Goal: Task Accomplishment & Management: Use online tool/utility

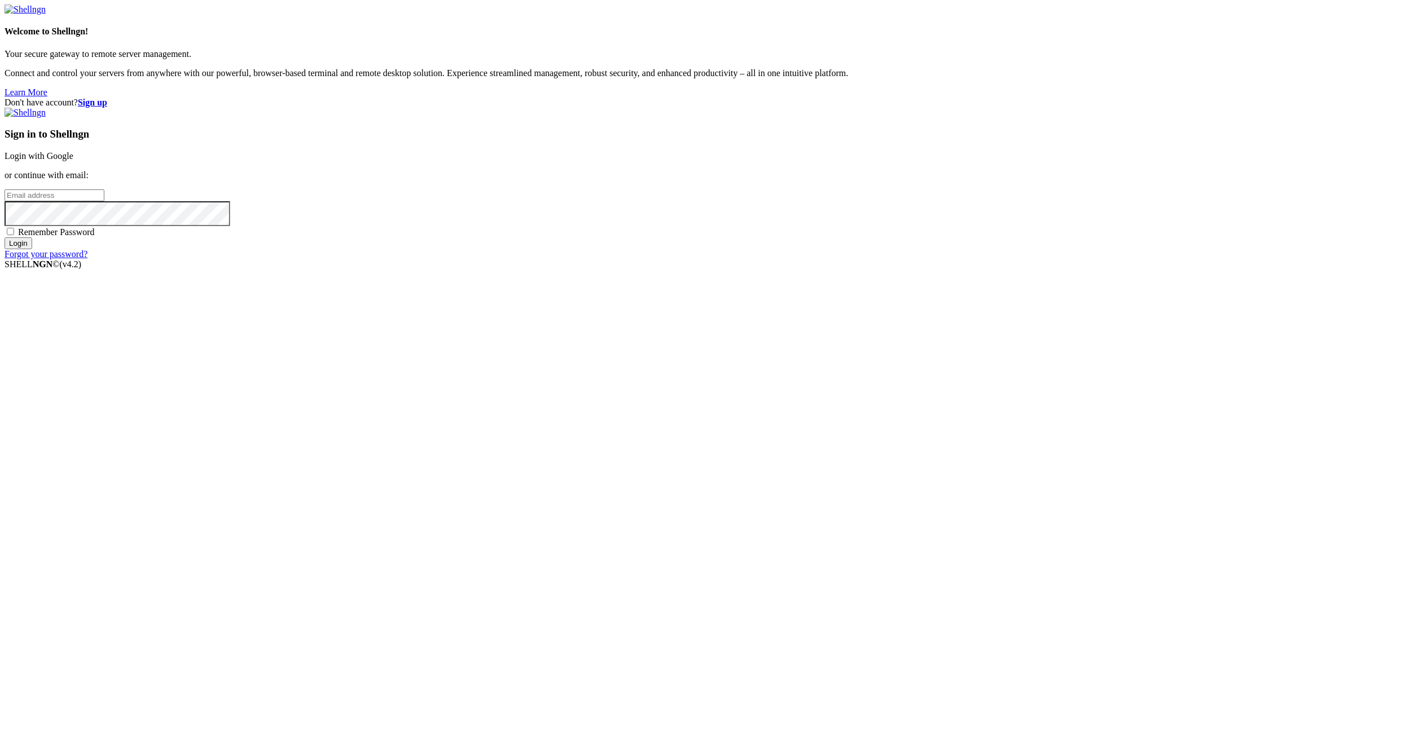
click at [73, 161] on link "Login with Google" at bounding box center [39, 156] width 69 height 10
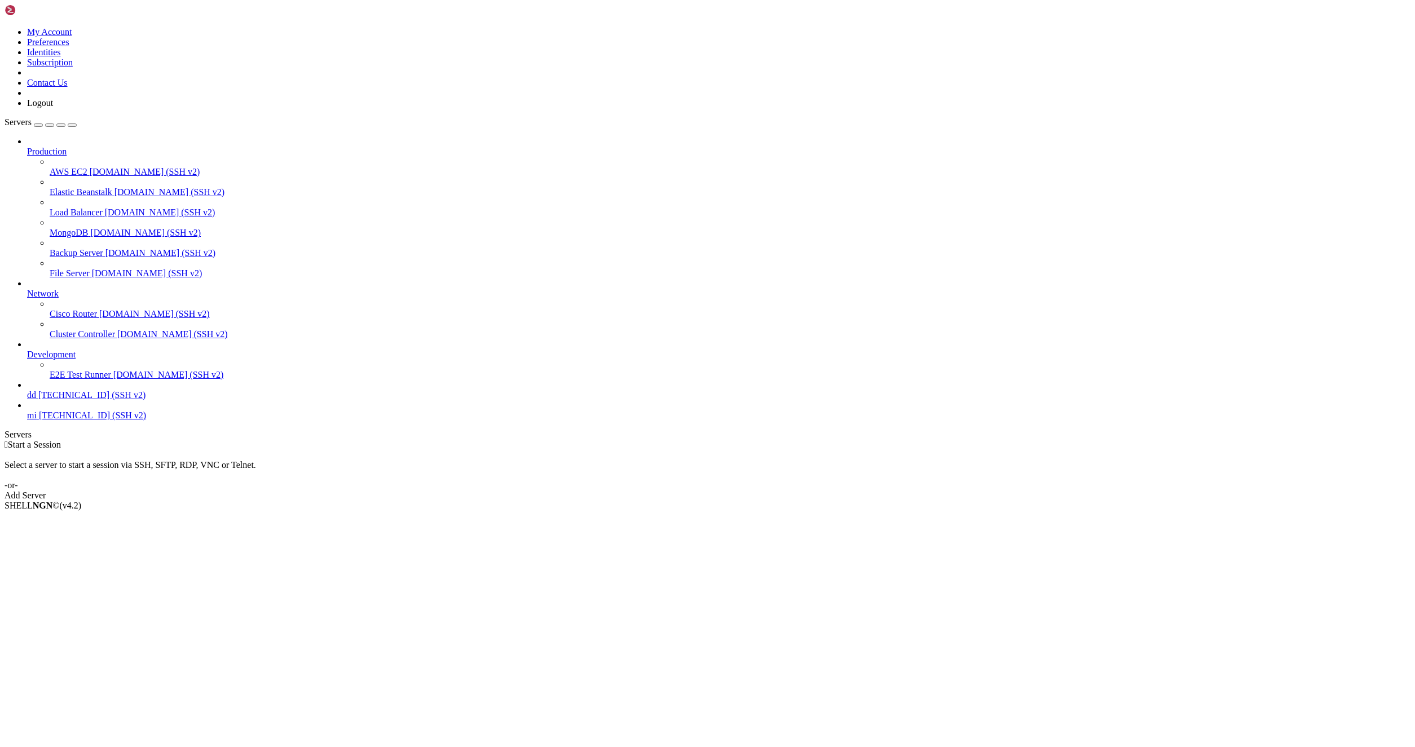
click at [746, 440] on div " Start a Session Select a server to start a session via SSH, SFTP, RDP, VNC or…" at bounding box center [708, 470] width 1406 height 61
click at [757, 491] on link "Add Server" at bounding box center [708, 496] width 1406 height 10
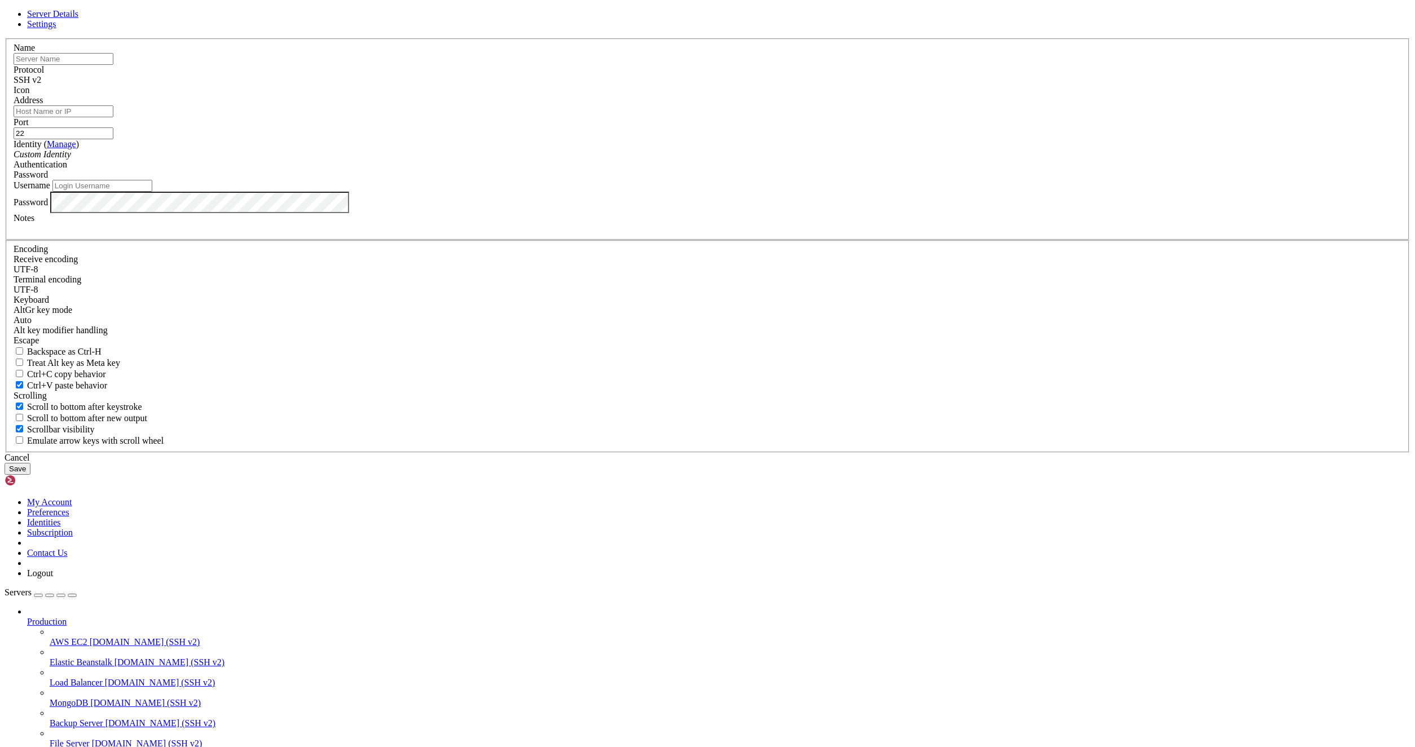
type input "d"
type input "we"
click at [618, 117] on div "Address" at bounding box center [708, 106] width 1388 height 22
click at [113, 117] on input "Address" at bounding box center [64, 111] width 100 height 12
paste input "[TECHNICAL_ID]"
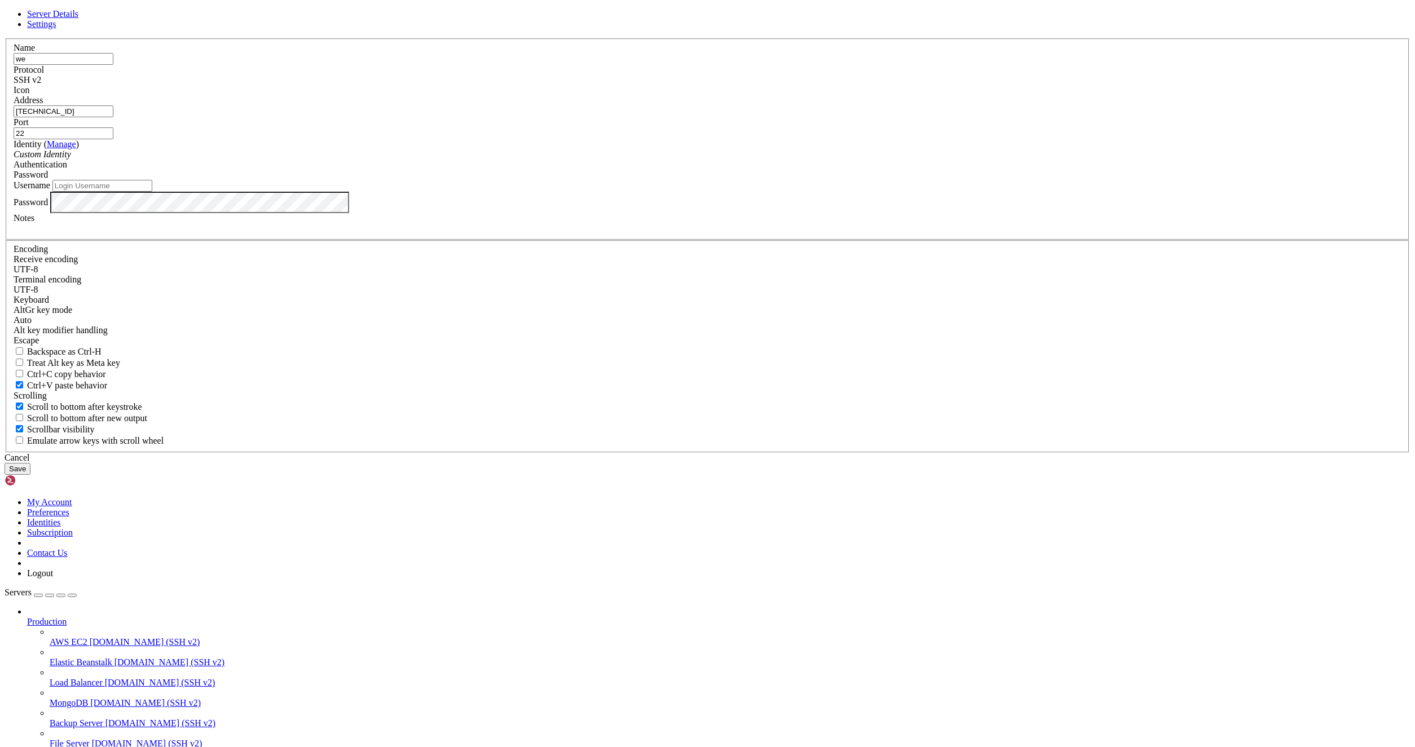
type input "[TECHNICAL_ID]"
click at [152, 192] on input "Username" at bounding box center [102, 186] width 100 height 12
type input "root"
click at [30, 475] on button "Save" at bounding box center [18, 469] width 26 height 12
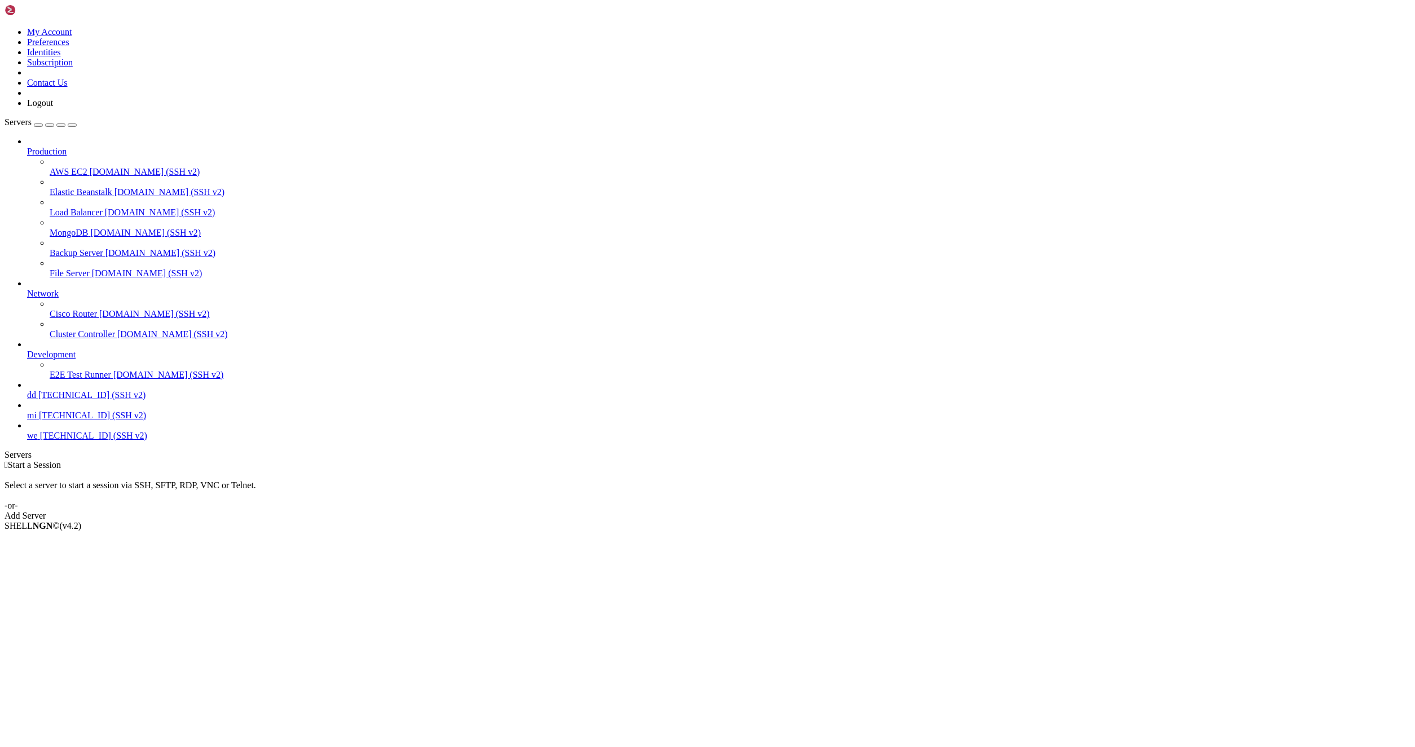
click at [38, 440] on span "we" at bounding box center [32, 436] width 11 height 10
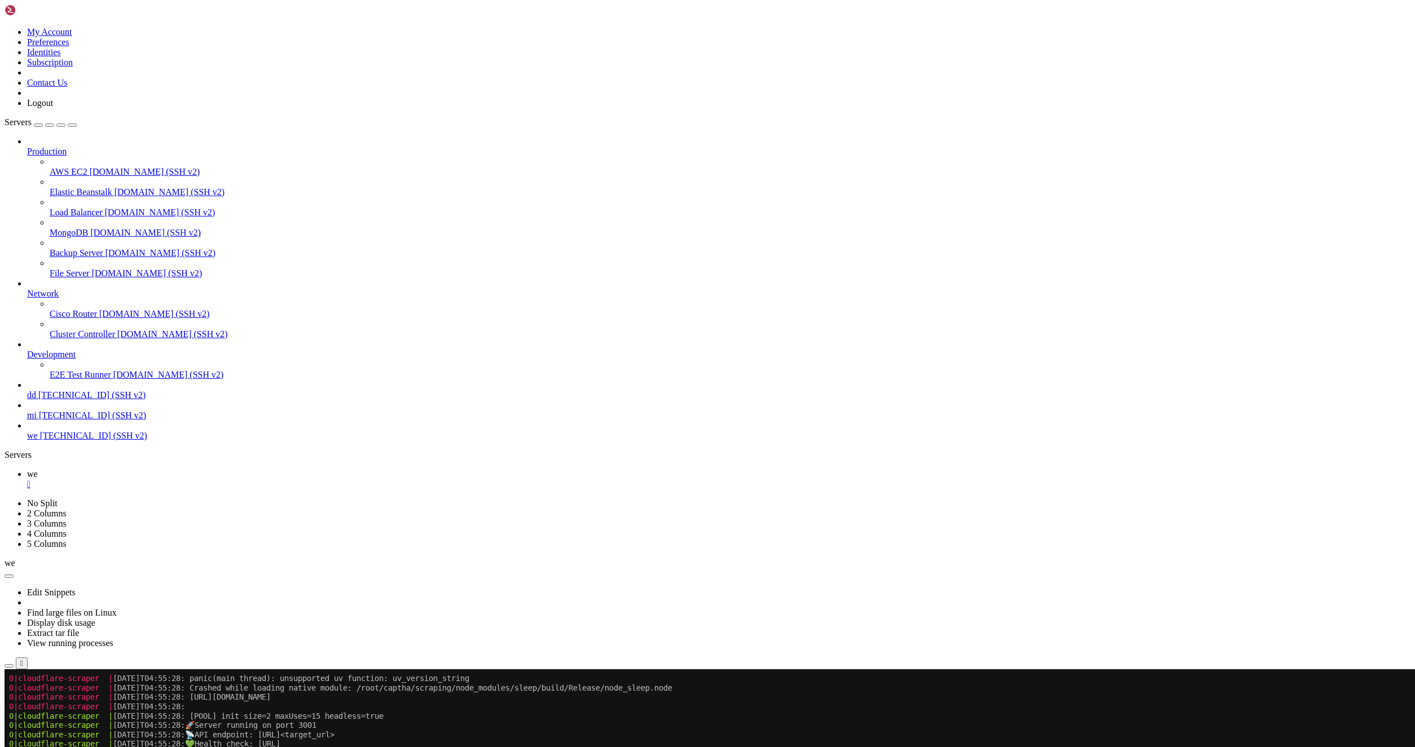
scroll to position [2326, 0]
drag, startPoint x: 201, startPoint y: 1271, endPoint x: 10, endPoint y: 1081, distance: 269.6
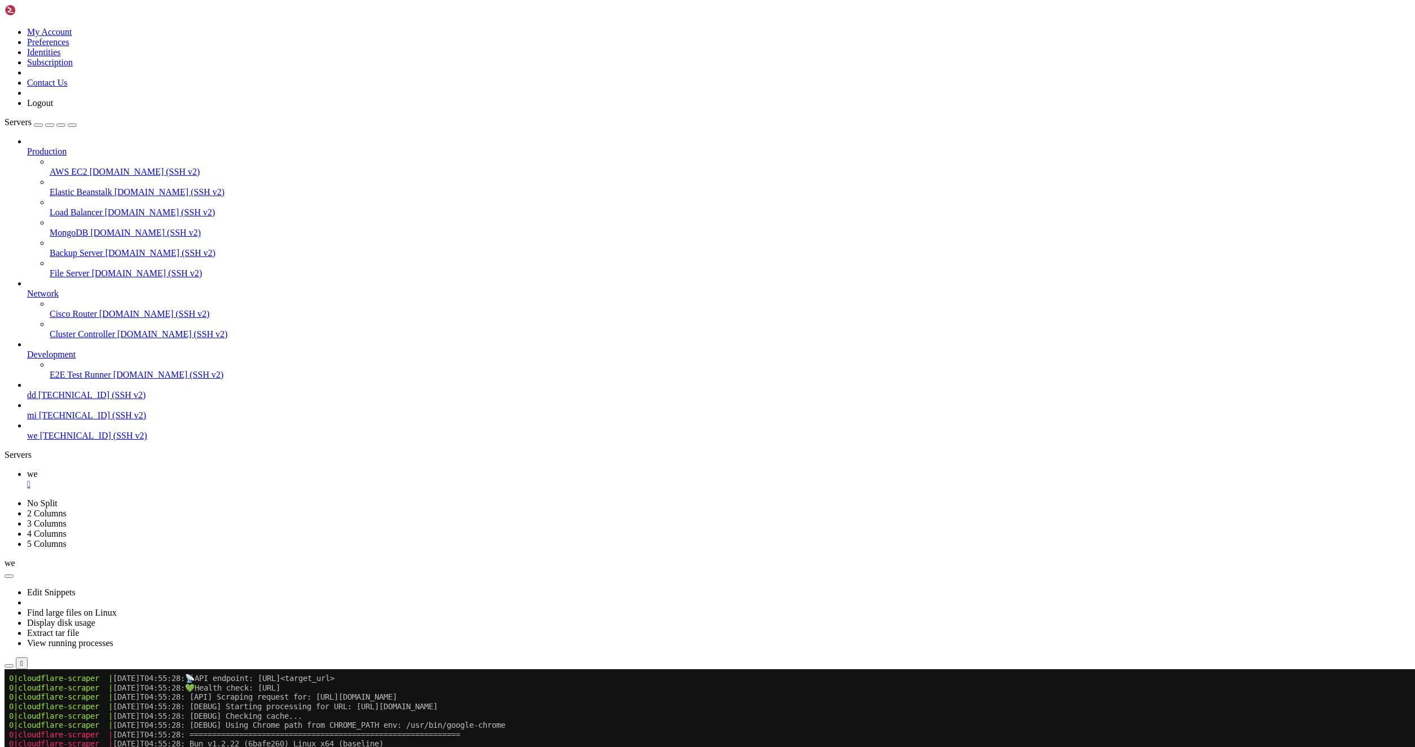
scroll to position [2364, 0]
click at [9, 666] on icon "button" at bounding box center [9, 666] width 0 height 0
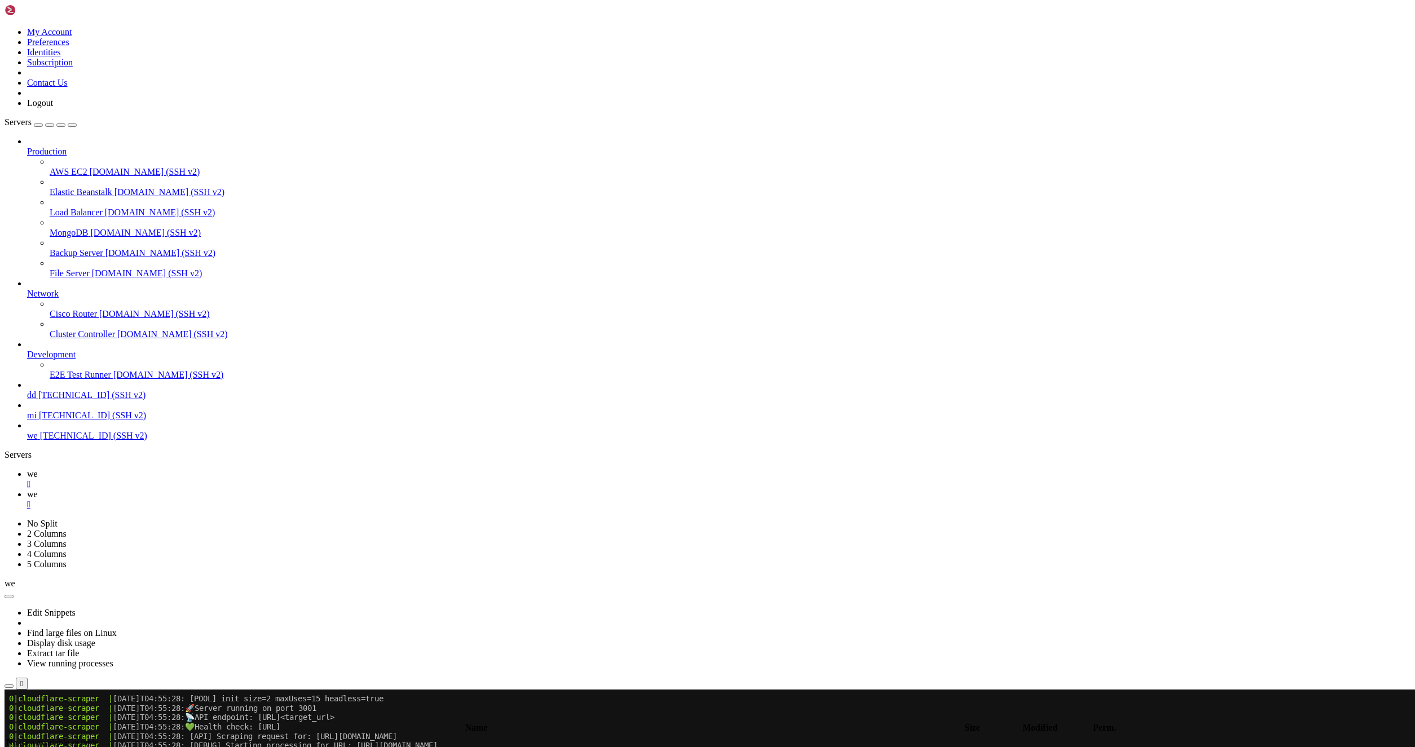
drag, startPoint x: 1142, startPoint y: 152, endPoint x: 1128, endPoint y: 147, distance: 15.0
click at [40, 747] on span " scraping" at bounding box center [23, 755] width 34 height 10
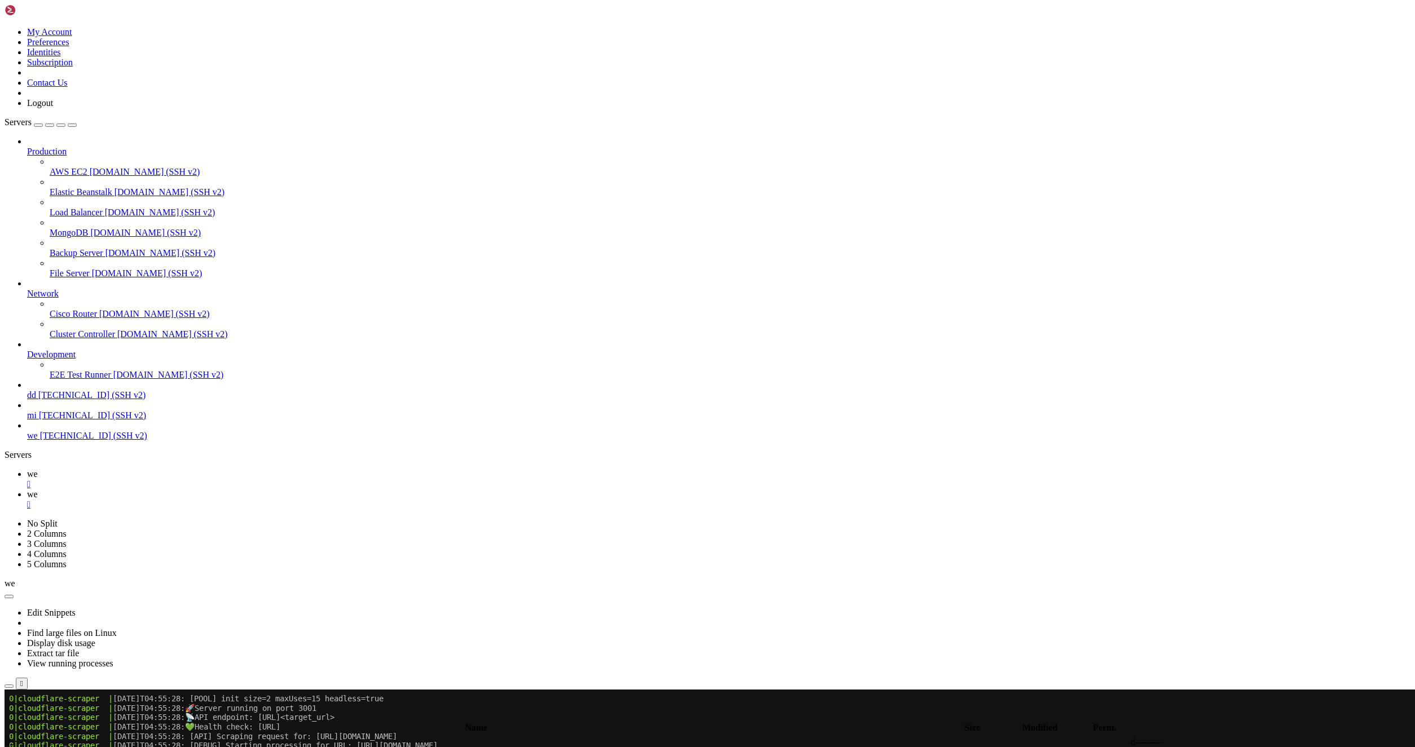
click at [40, 747] on span " scraping" at bounding box center [23, 755] width 34 height 10
type input "/root/captha/scraping"
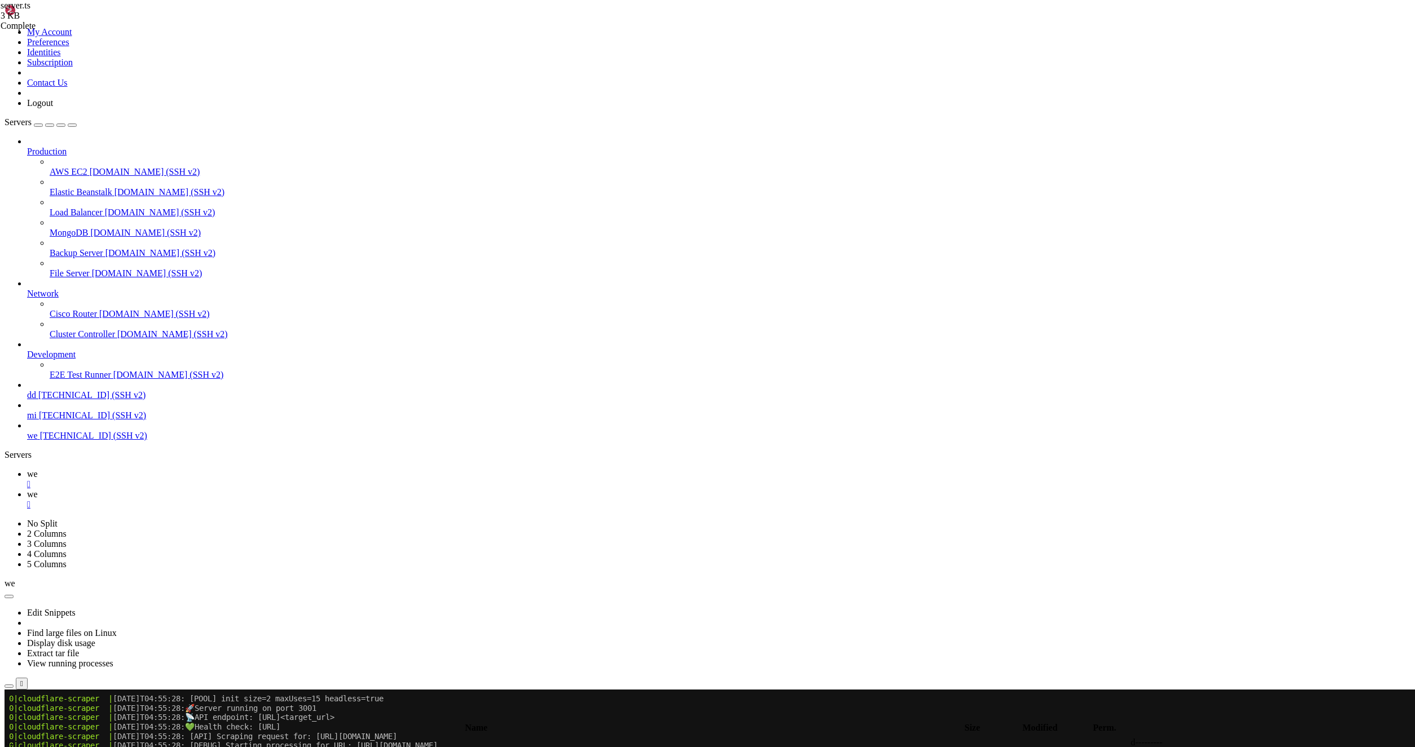
type textarea "status: 'error',"
type input "sleep"
type textarea "message: 'Invalid URL format',"
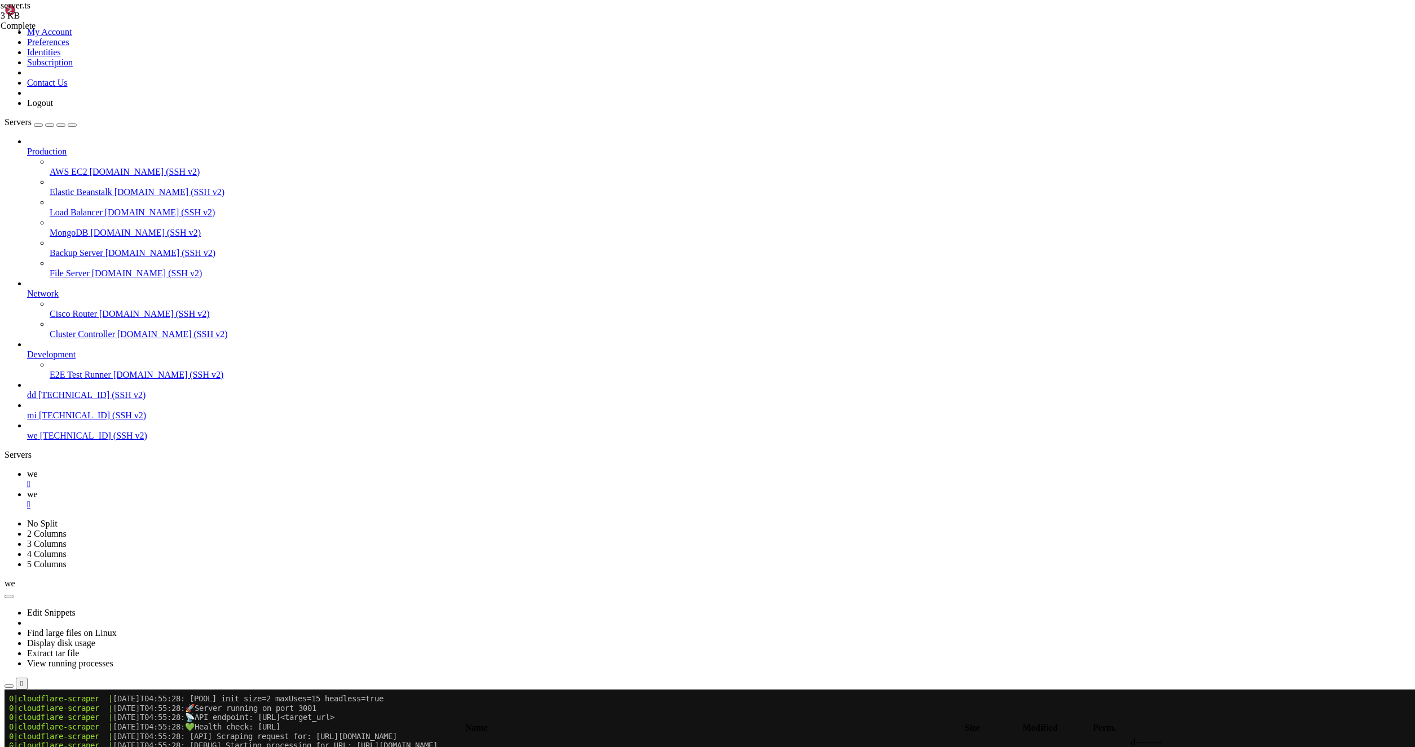
type textarea "result: {"
type input "sleep"
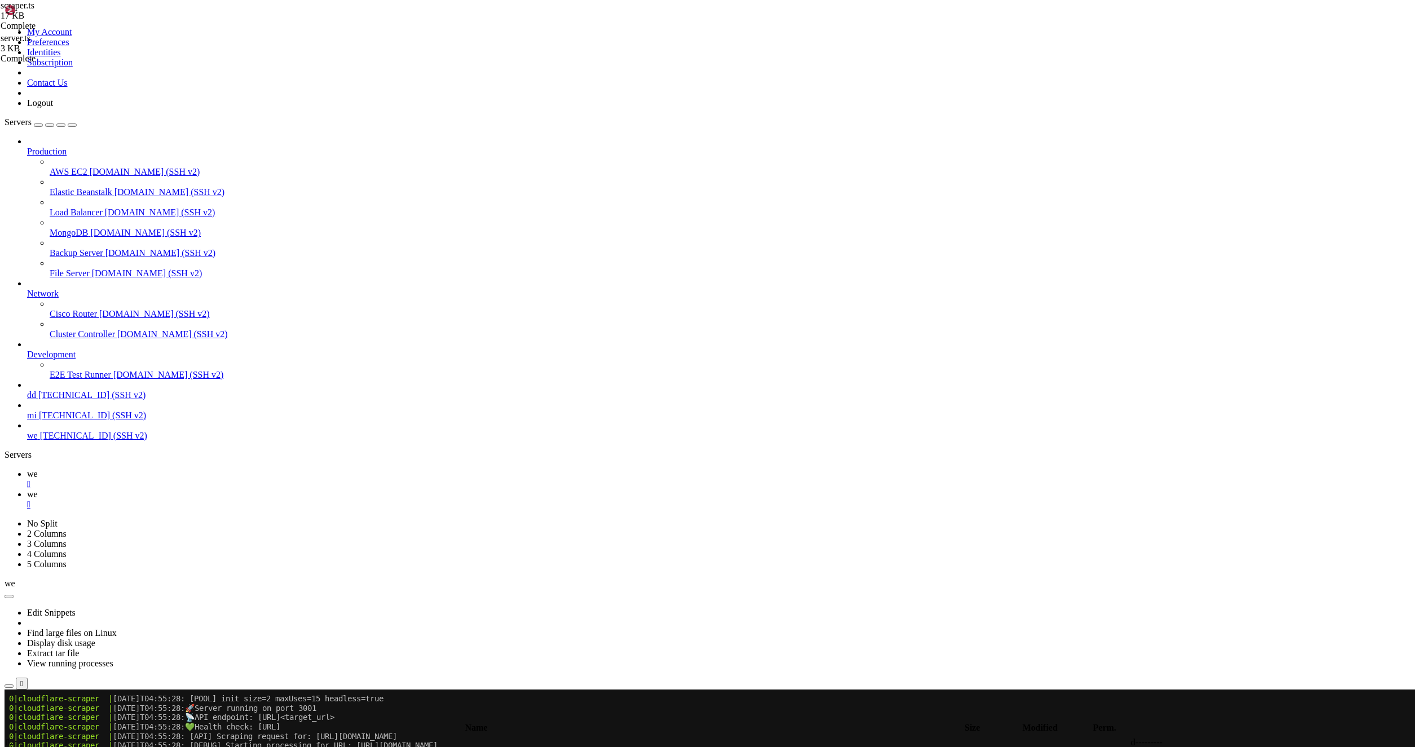
type textarea "import { sleep } from 'bun'"
drag, startPoint x: 275, startPoint y: 56, endPoint x: 137, endPoint y: 50, distance: 137.7
click at [137, 50] on div "My Account Preferences Identities Subscription Contact Us Logout Servers Produc…" at bounding box center [708, 738] width 1406 height 1467
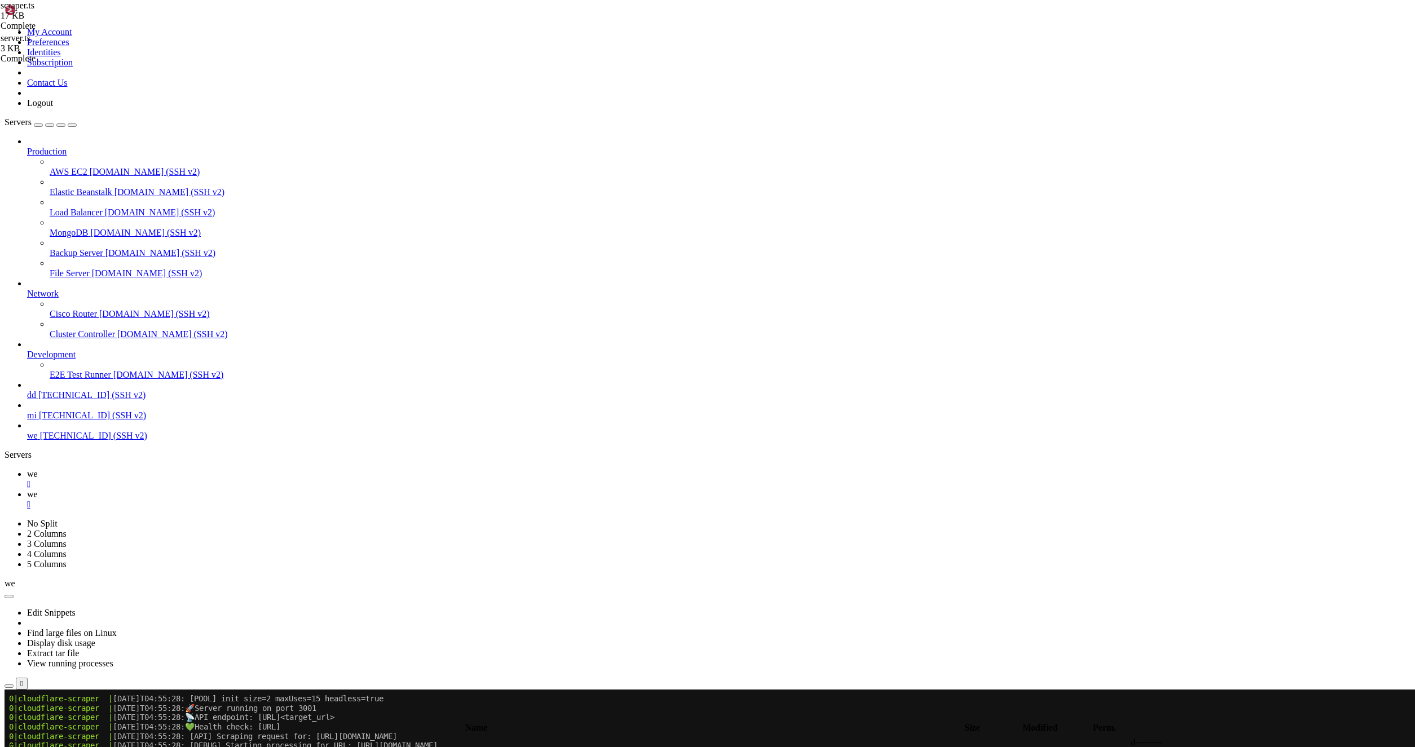
paste textarea "Bun.sleep(1000)"
drag, startPoint x: 306, startPoint y: 390, endPoint x: 287, endPoint y: 389, distance: 19.2
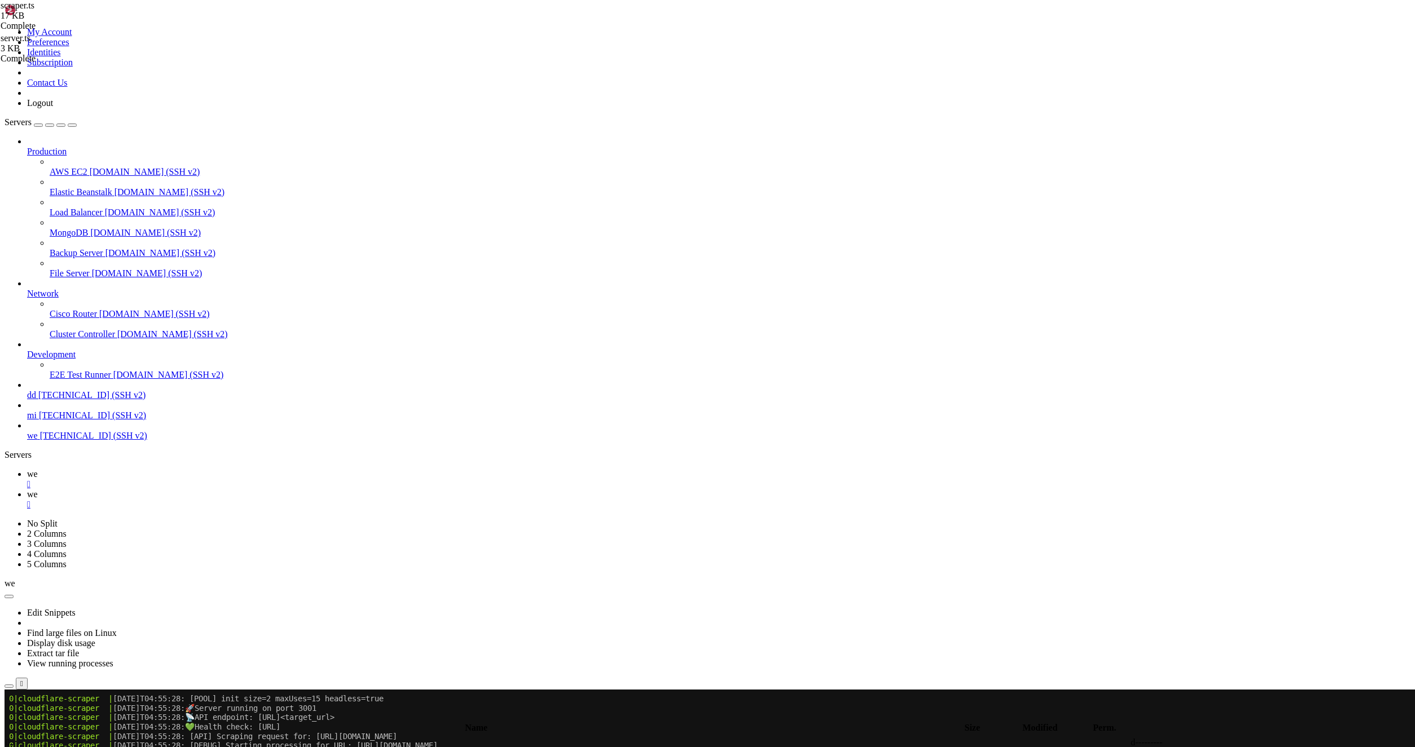
paste textarea "Bun.s"
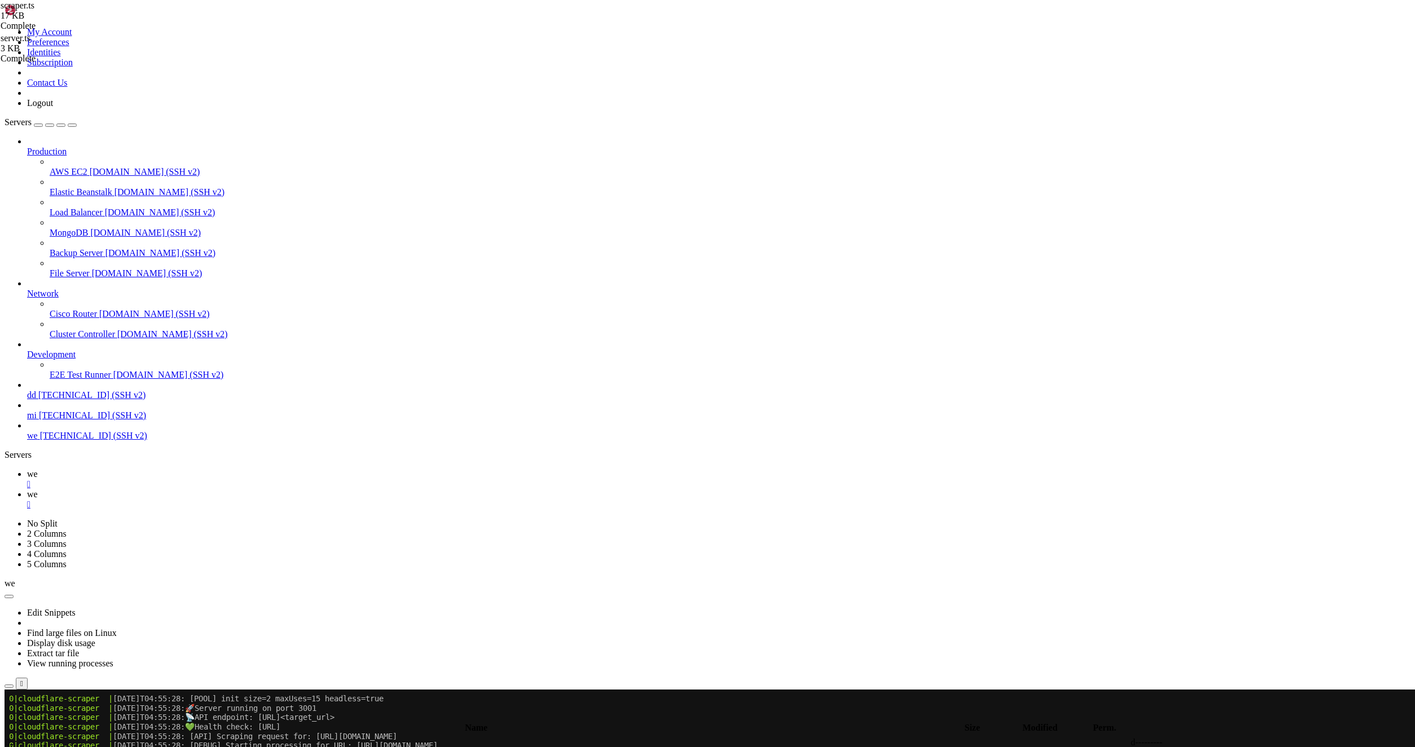
paste textarea "Bun.s"
type textarea "await Bun.sleep(options.delayBeforeClose)"
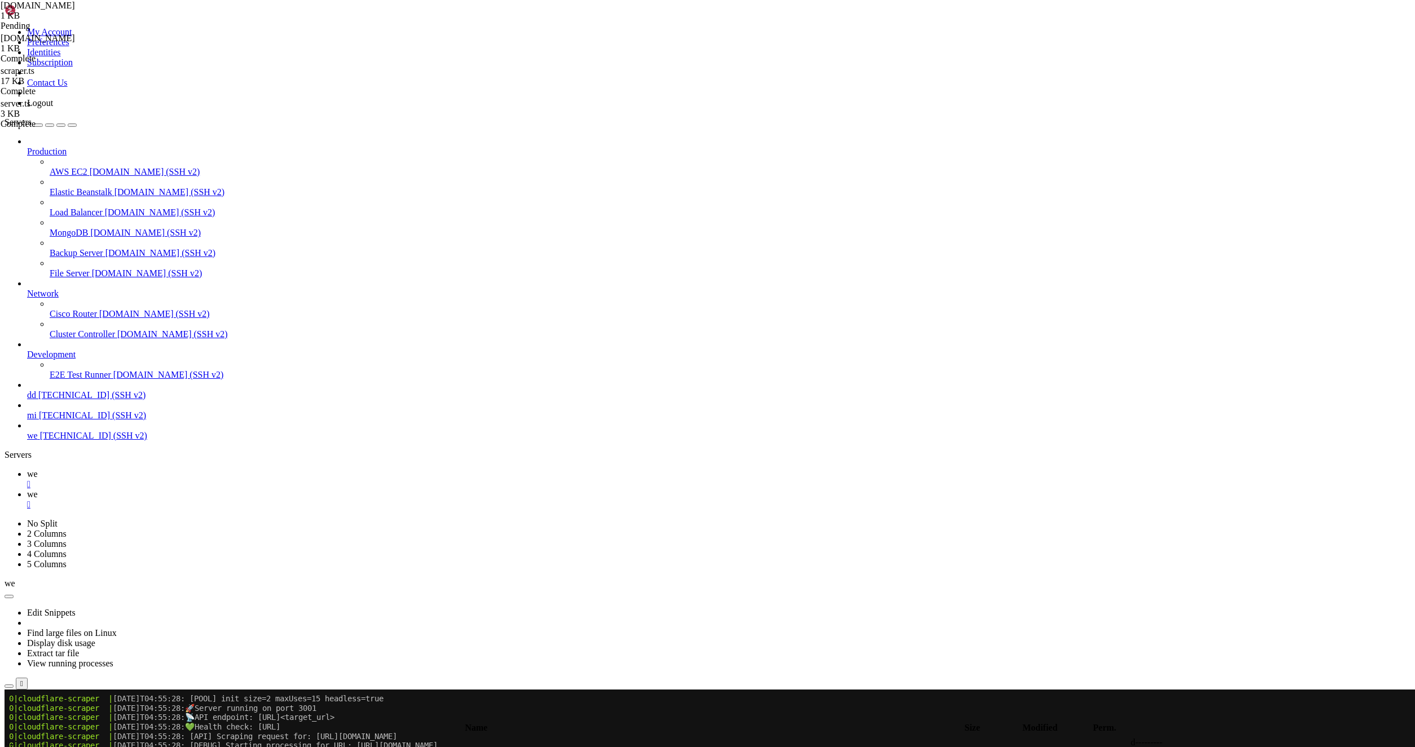
click at [152, 469] on link "we " at bounding box center [718, 479] width 1383 height 20
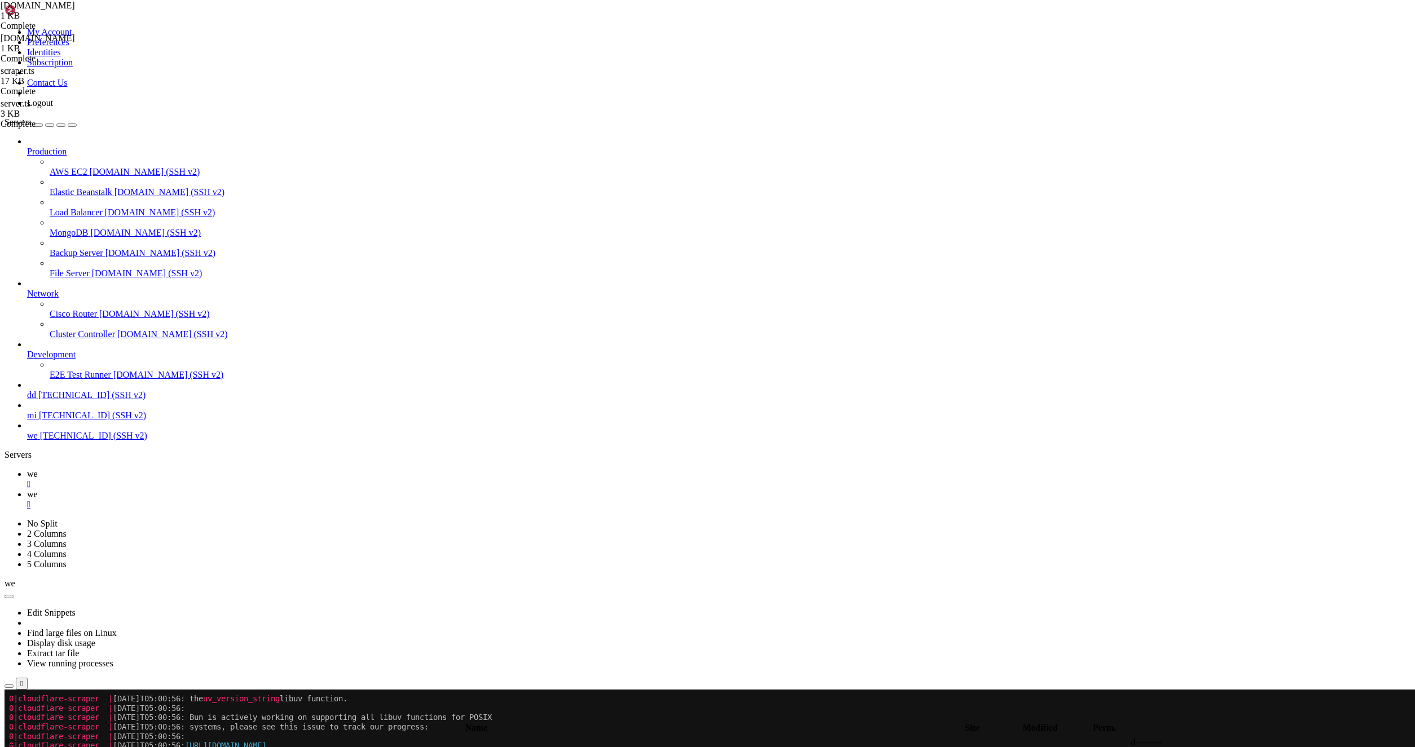
scroll to position [5150, 0]
drag, startPoint x: 239, startPoint y: 1310, endPoint x: 11, endPoint y: 1112, distance: 301.8
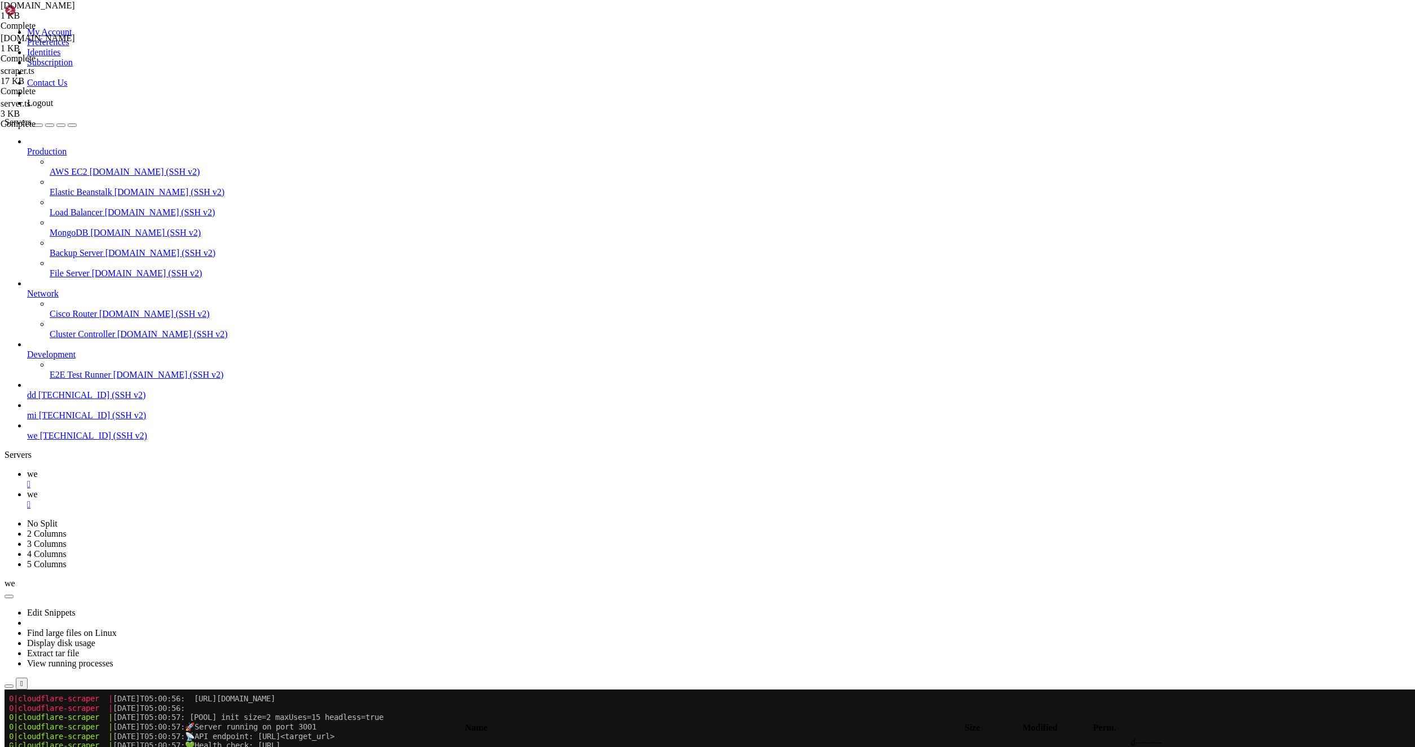
scroll to position [5196, 0]
click at [38, 490] on span "we" at bounding box center [32, 495] width 11 height 10
click at [160, 469] on link "we " at bounding box center [718, 479] width 1383 height 20
click at [27, 490] on icon at bounding box center [27, 495] width 0 height 10
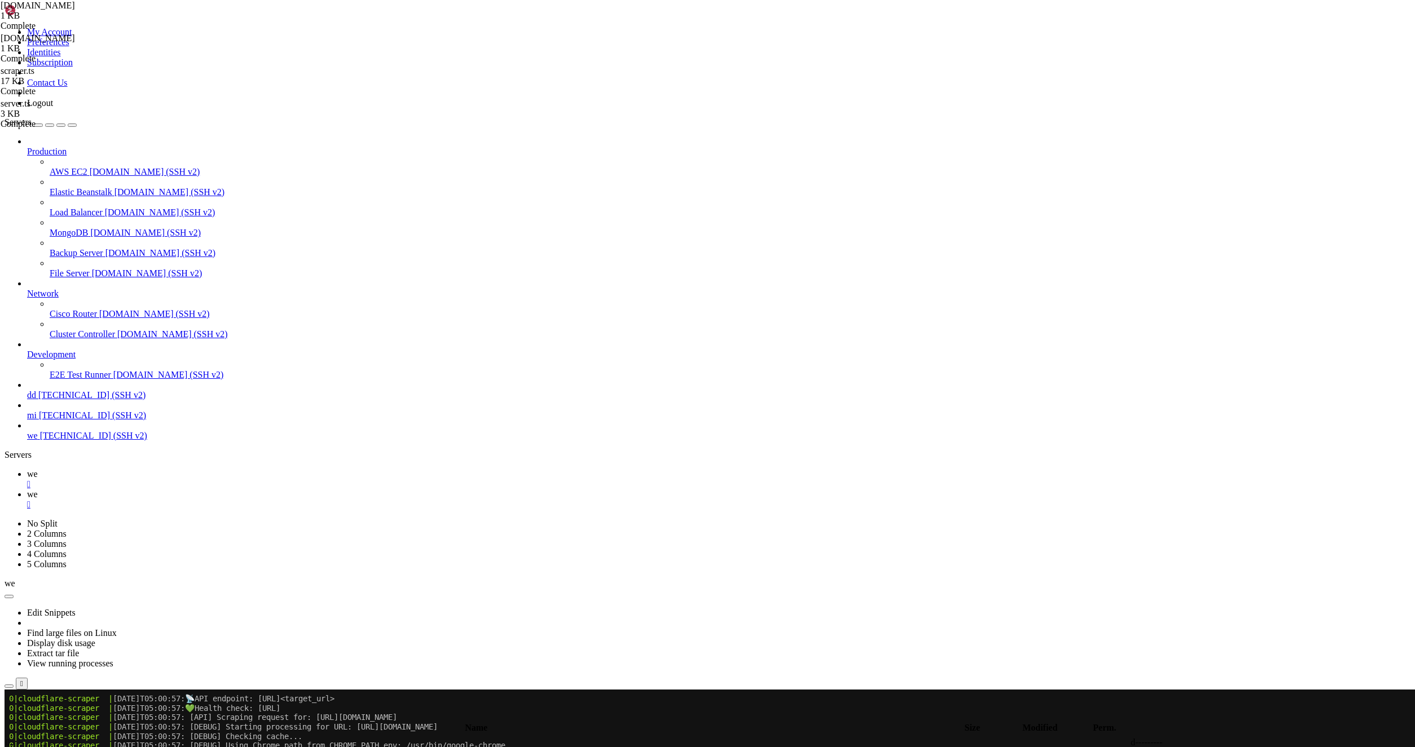
click at [152, 469] on link "we " at bounding box center [718, 479] width 1383 height 20
click at [27, 490] on icon at bounding box center [27, 495] width 0 height 10
click at [27, 469] on icon at bounding box center [27, 474] width 0 height 10
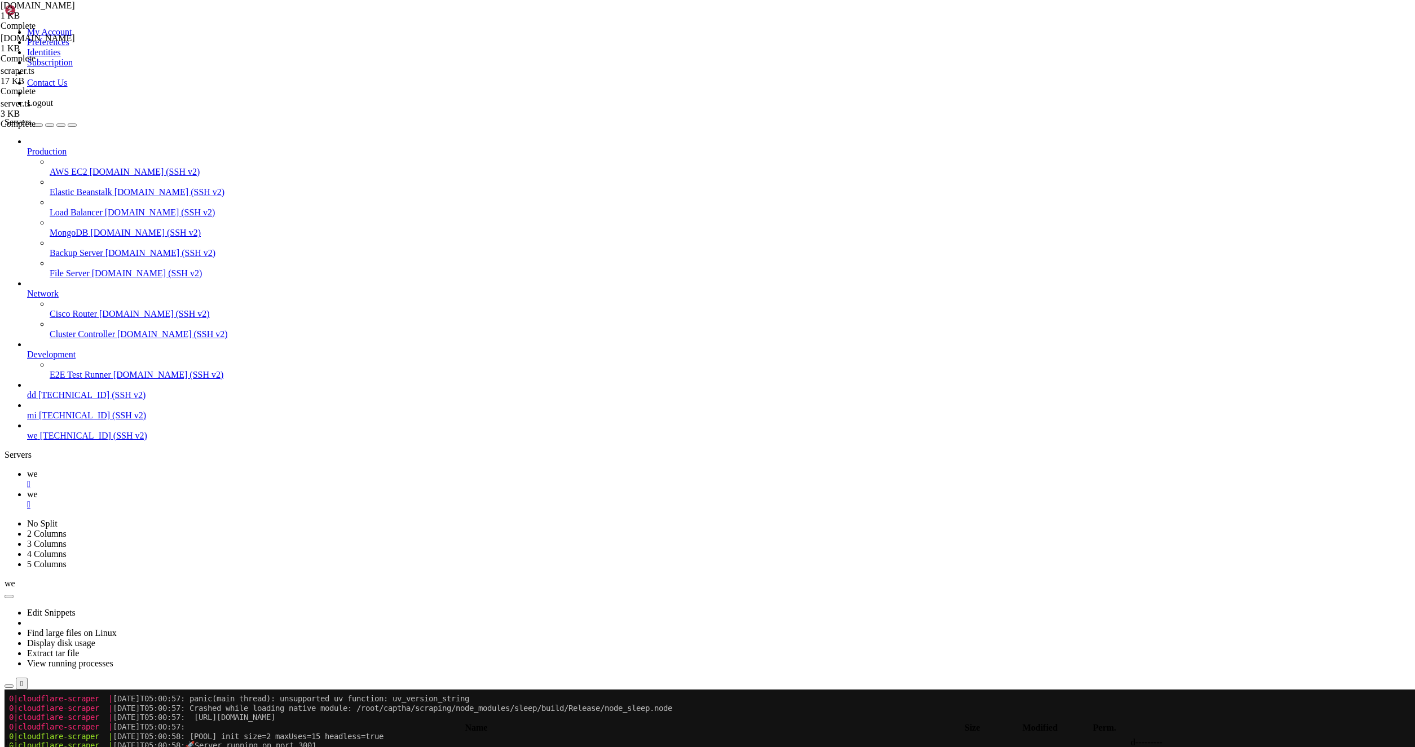
scroll to position [5730, 0]
drag, startPoint x: 270, startPoint y: 849, endPoint x: 162, endPoint y: 849, distance: 108.3
drag, startPoint x: 175, startPoint y: 839, endPoint x: 96, endPoint y: 837, distance: 78.4
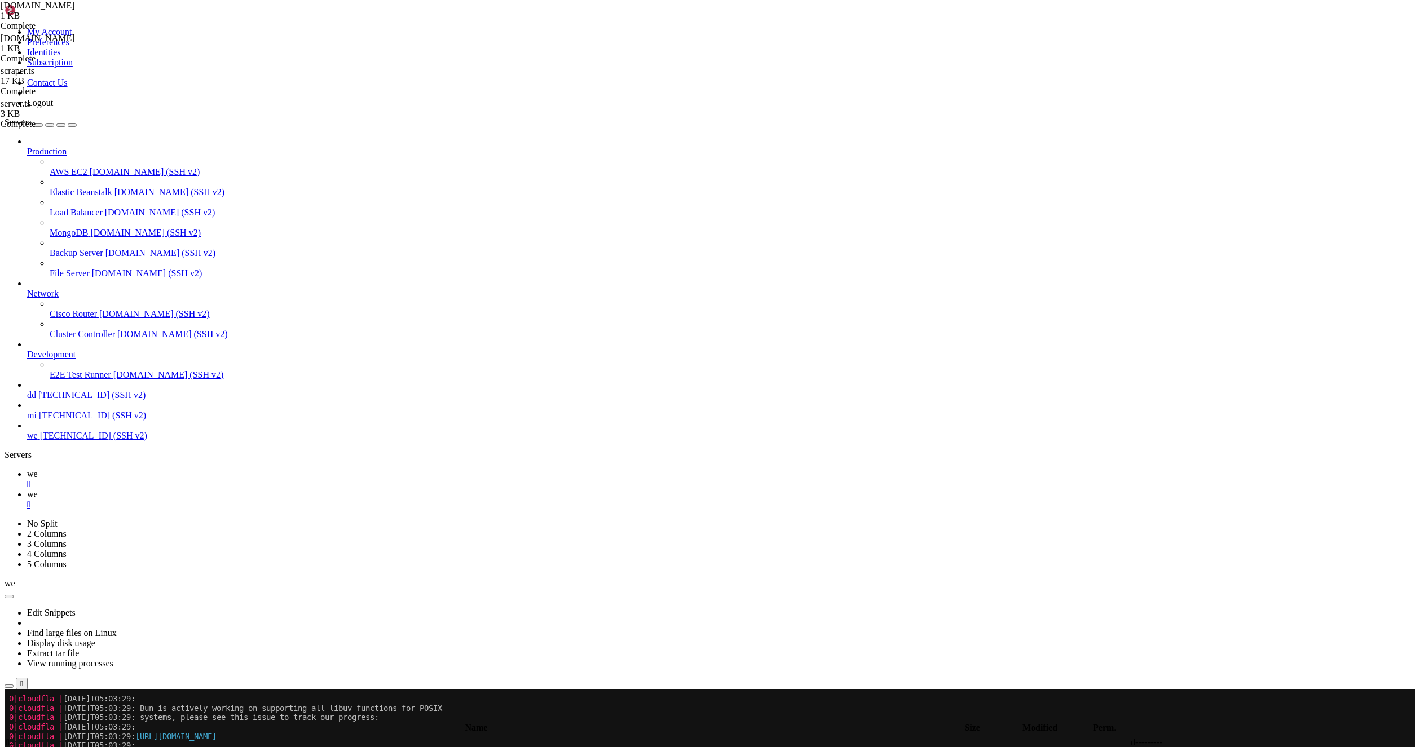
scroll to position [6125, 0]
drag, startPoint x: 171, startPoint y: 1348, endPoint x: 10, endPoint y: 1346, distance: 160.8
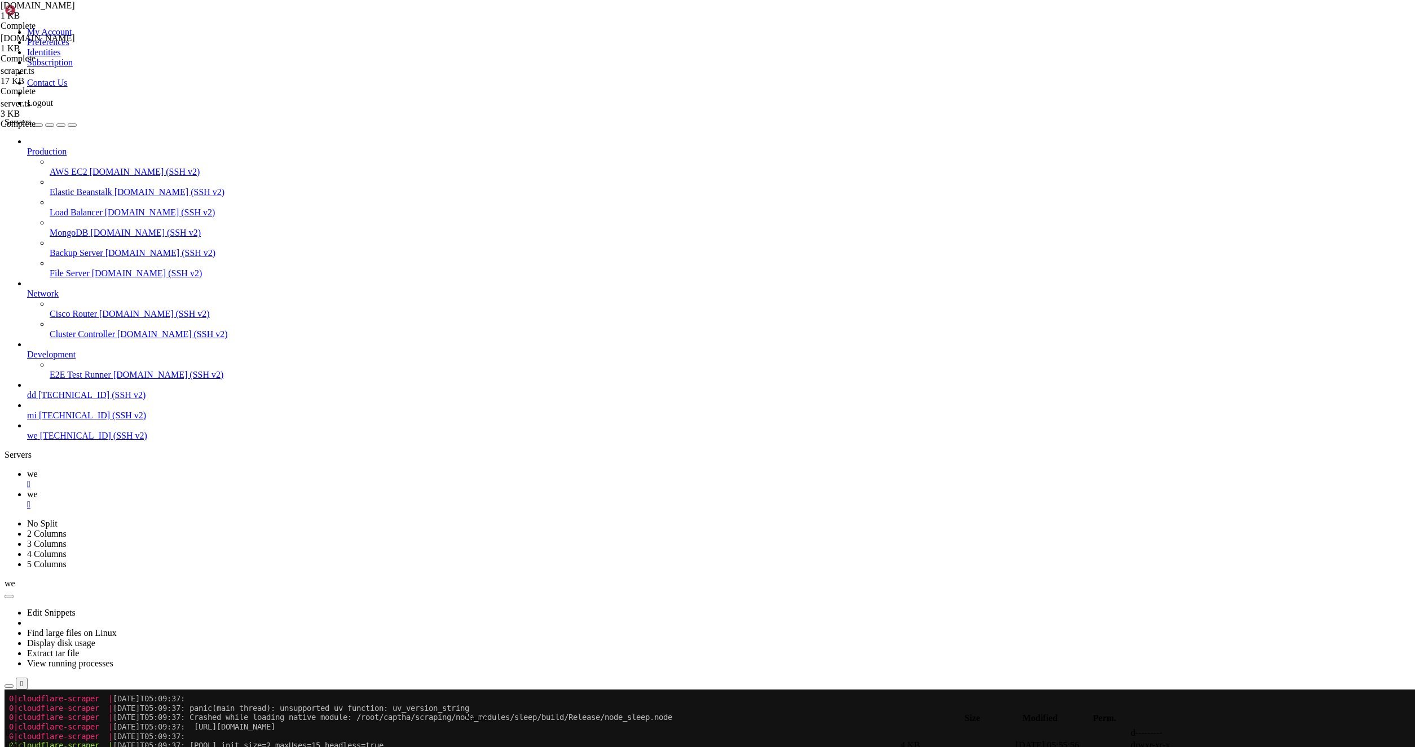
drag, startPoint x: 999, startPoint y: 1301, endPoint x: 222, endPoint y: 1214, distance: 781.4
drag, startPoint x: 289, startPoint y: 1313, endPoint x: 11, endPoint y: 1100, distance: 350.4
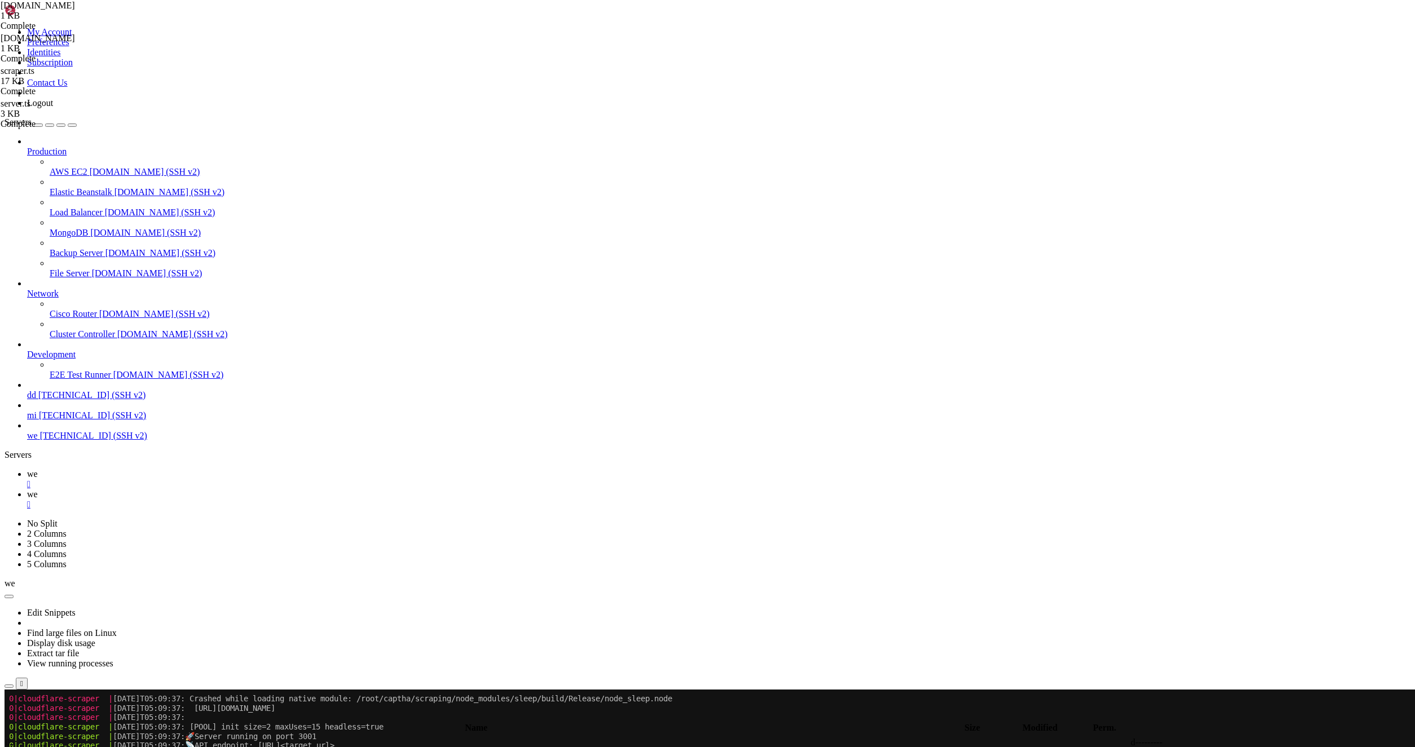
scroll to position [8479, 0]
click at [209, 490] on link "we " at bounding box center [718, 500] width 1383 height 20
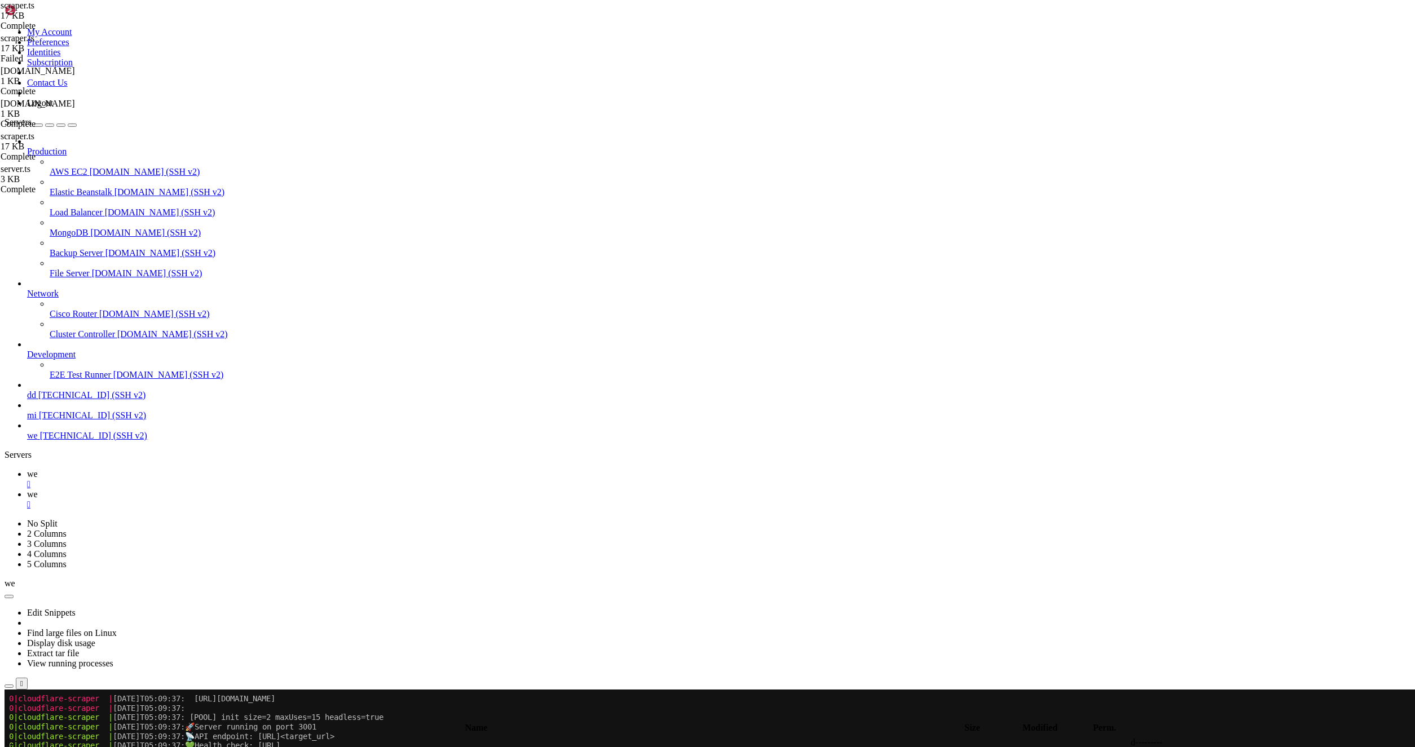
type textarea "const sleep = (ms: number) => new Promise(res => setTimeout(res, ms));"
type input "ы"
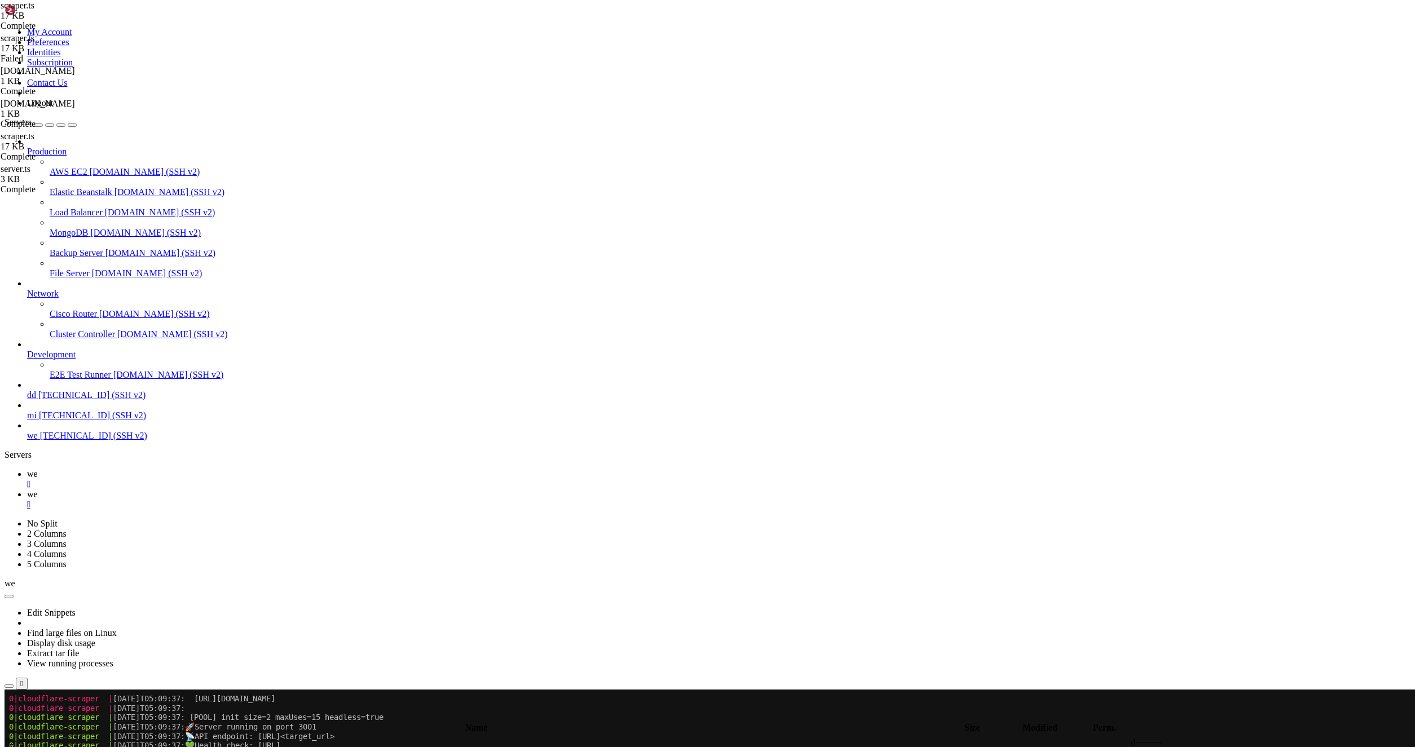
scroll to position [2794, 0]
type input "sleep"
drag, startPoint x: 231, startPoint y: 391, endPoint x: 224, endPoint y: 391, distance: 7.3
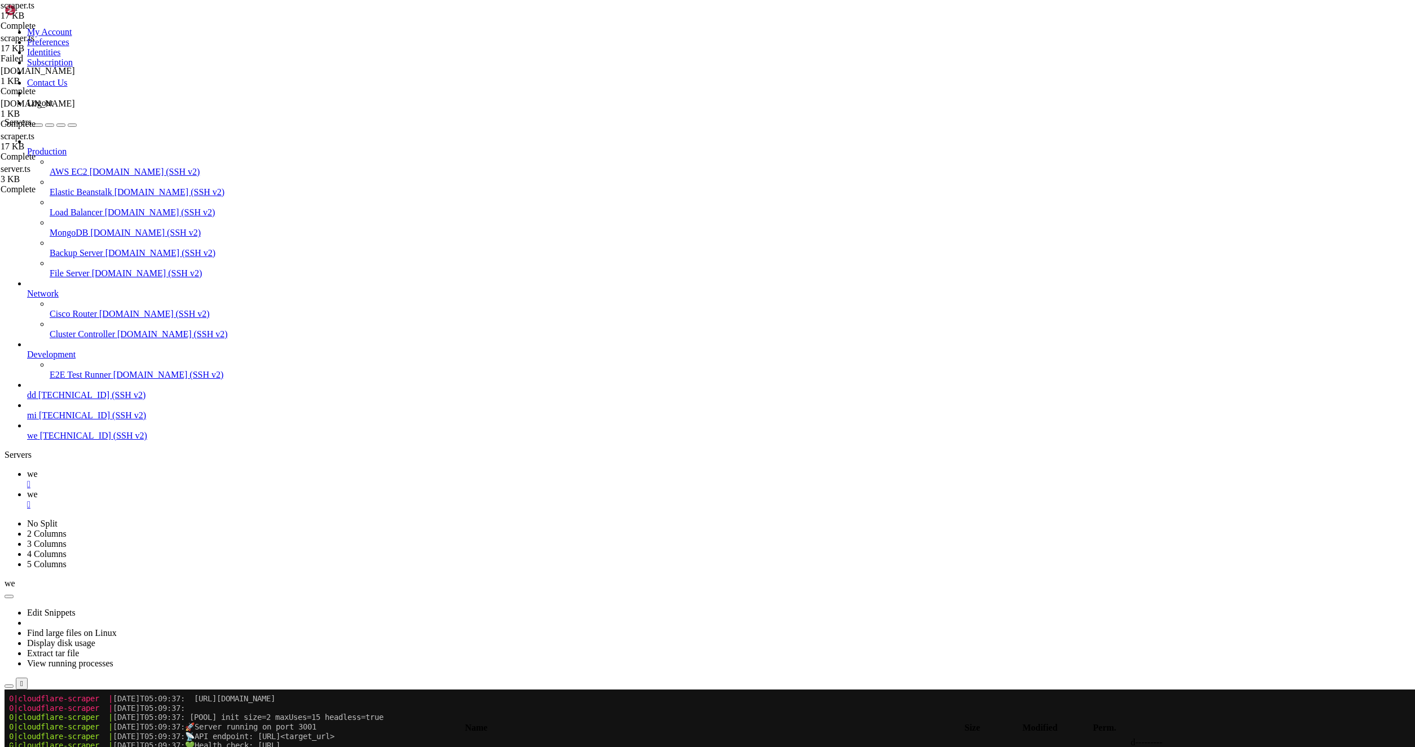
drag, startPoint x: 217, startPoint y: 390, endPoint x: 232, endPoint y: 389, distance: 15.8
drag, startPoint x: 246, startPoint y: 509, endPoint x: 231, endPoint y: 509, distance: 15.2
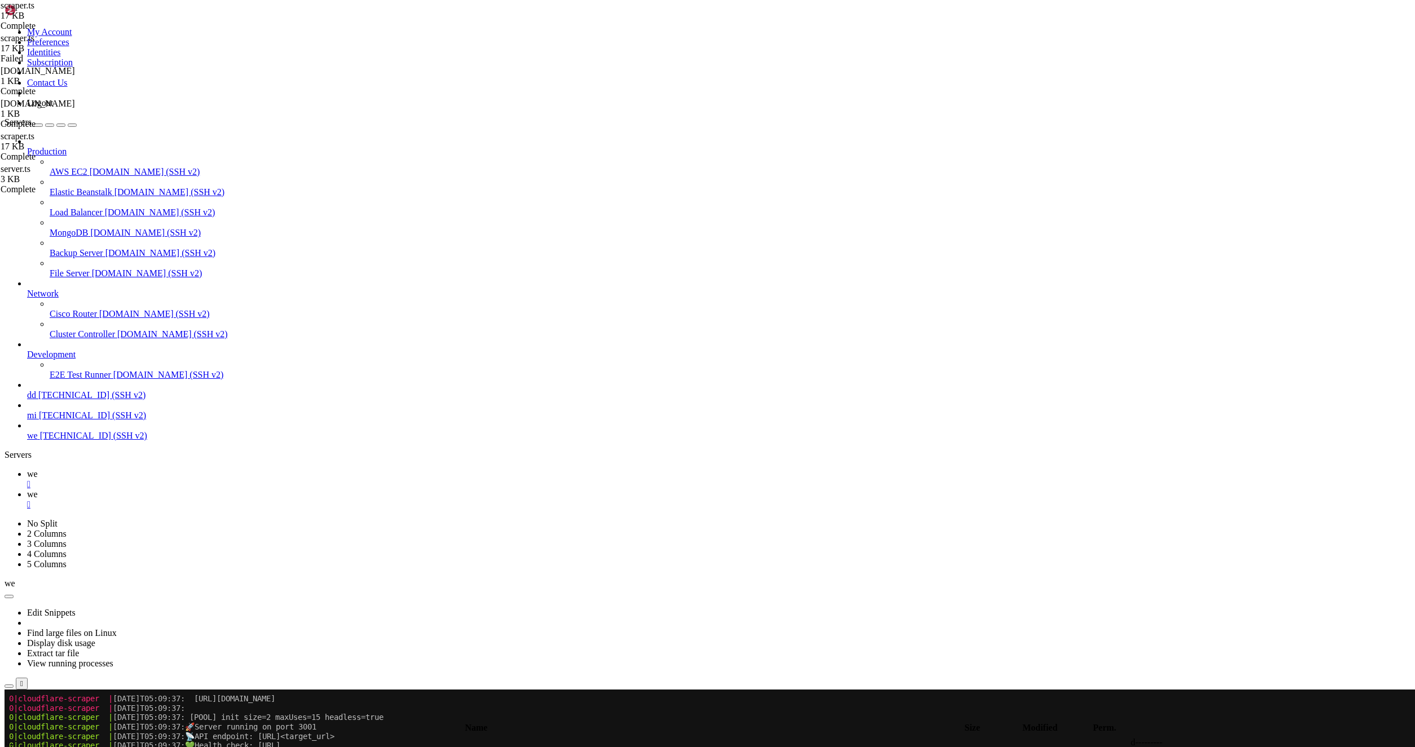
drag, startPoint x: 232, startPoint y: 578, endPoint x: 245, endPoint y: 576, distance: 13.1
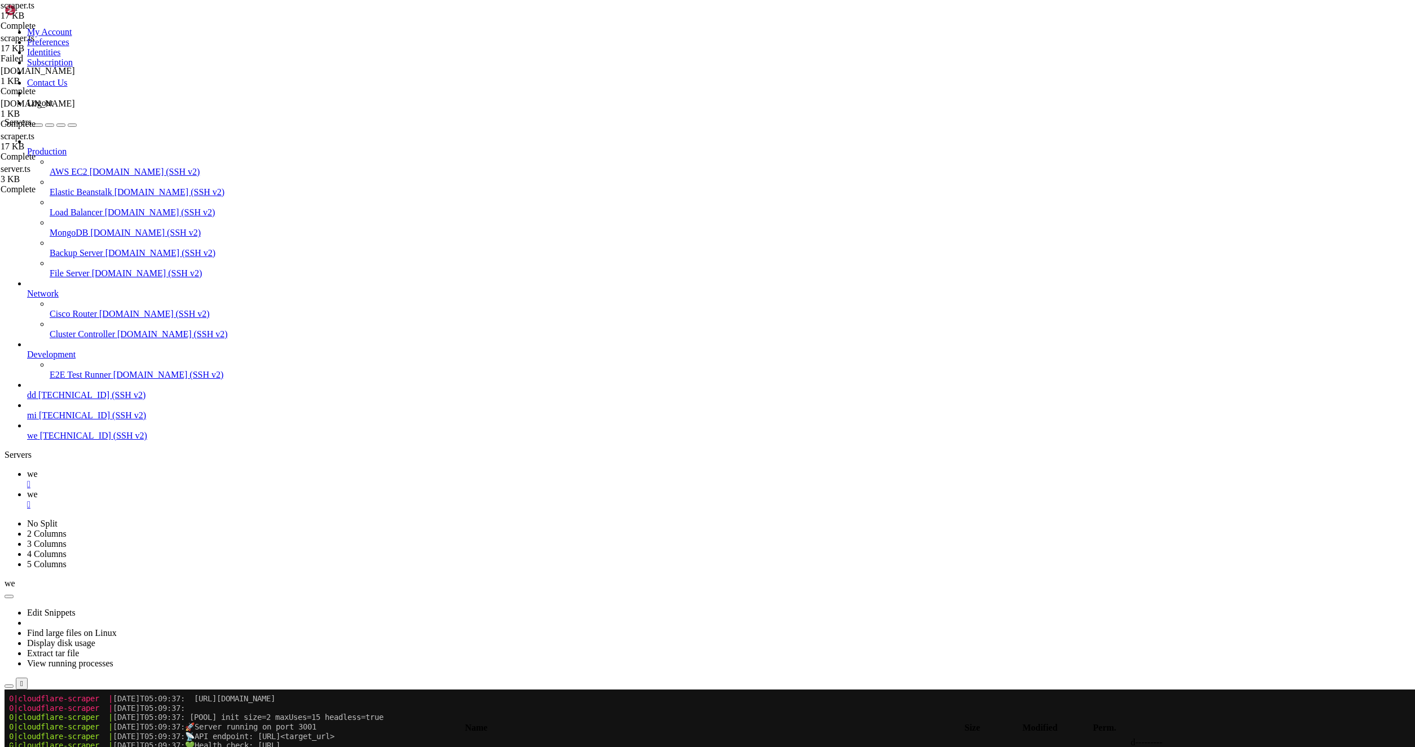
type textarea "const sleep = (ms: number) => new Promise(res => setTimeout(res, ms));"
click at [27, 469] on icon at bounding box center [27, 474] width 0 height 10
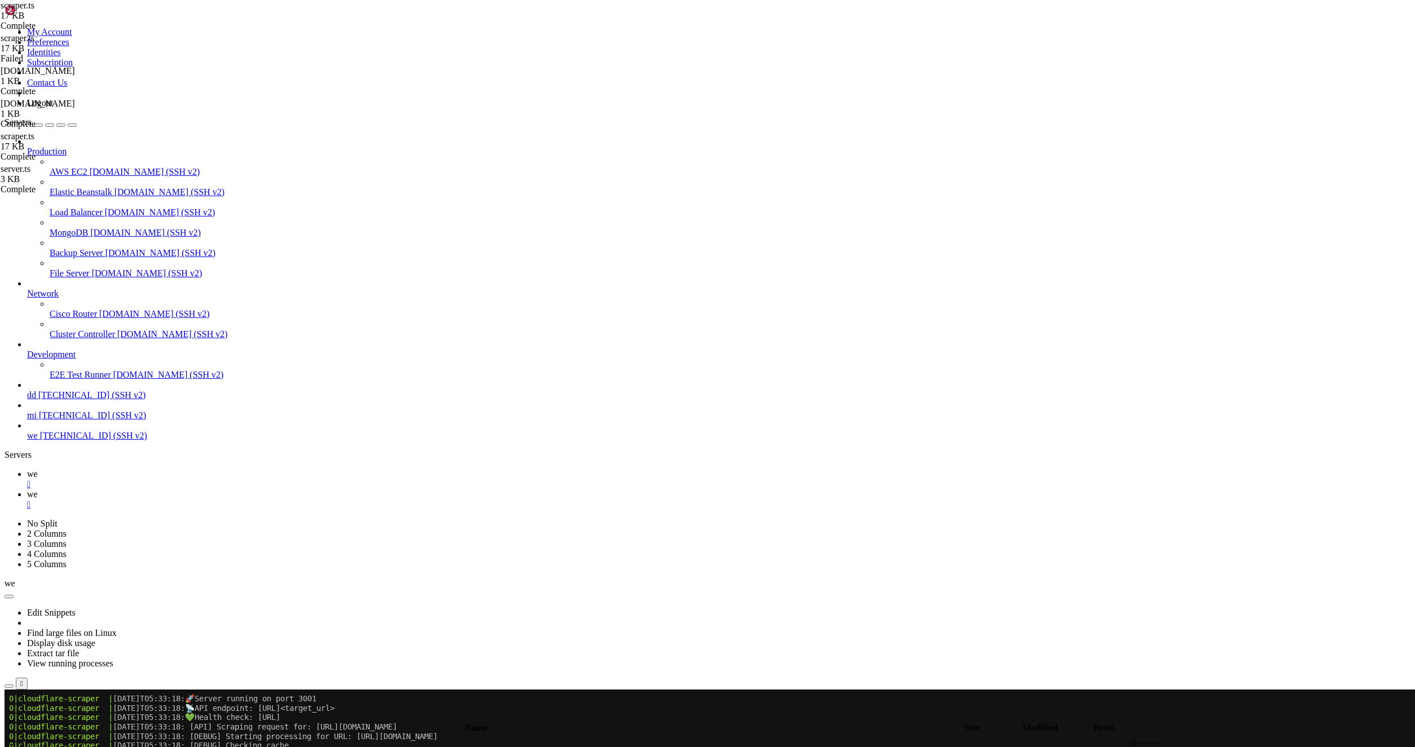
scroll to position [10899, 0]
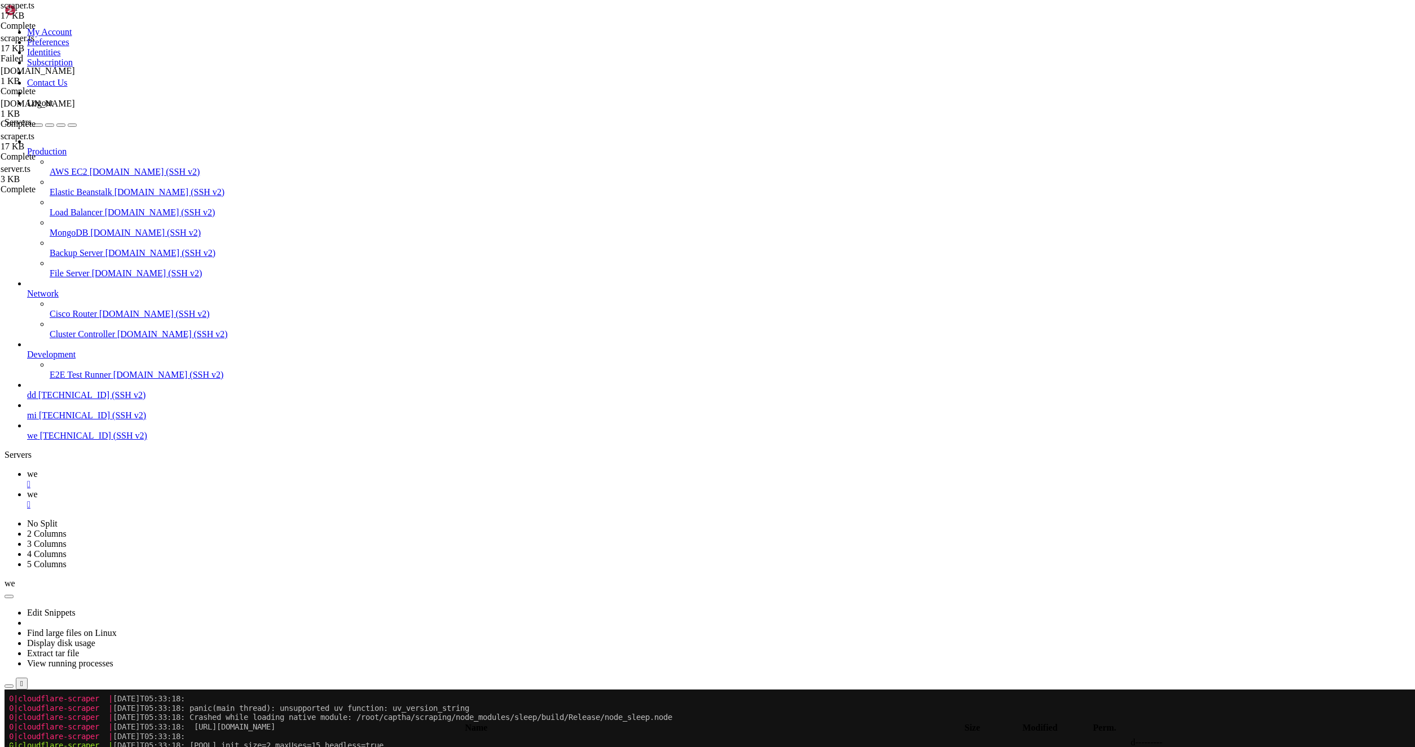
drag, startPoint x: 399, startPoint y: 1244, endPoint x: 313, endPoint y: 974, distance: 283.1
copy span "github"
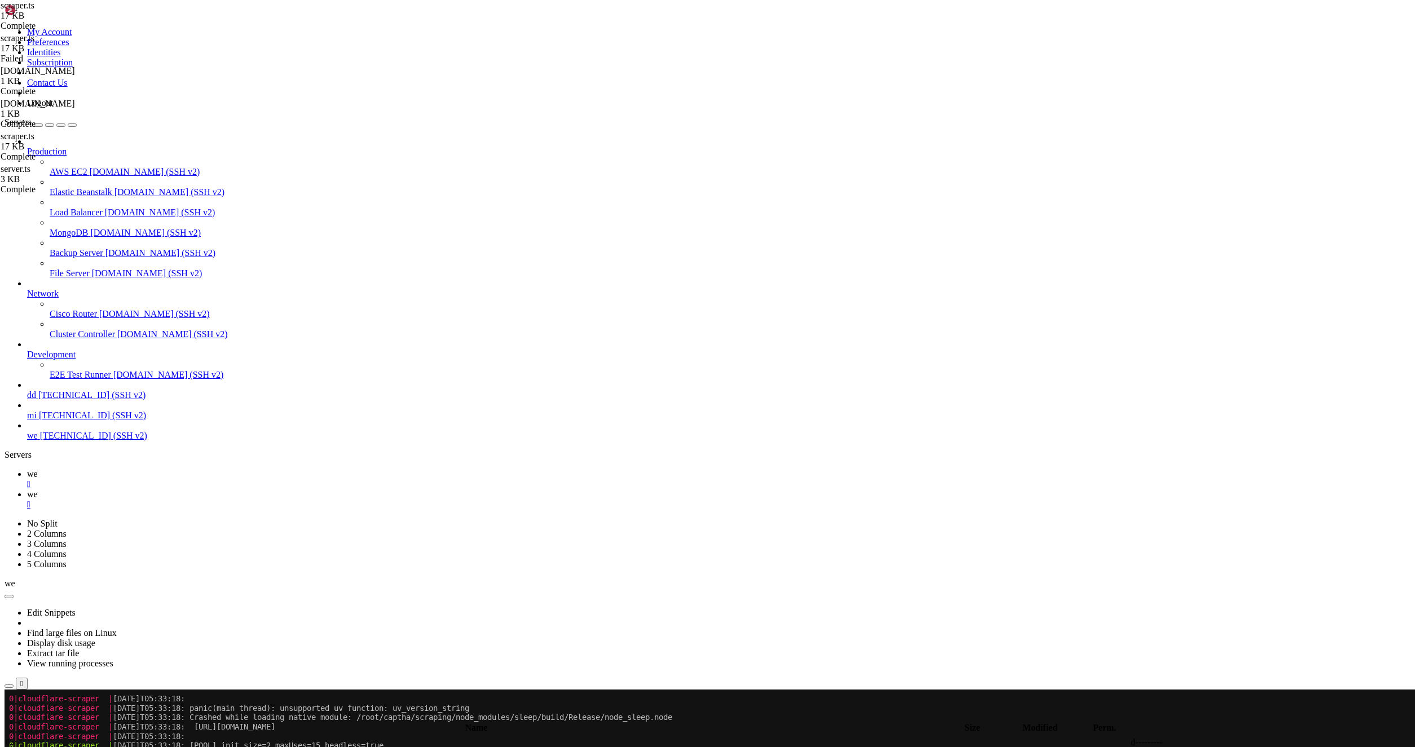
drag, startPoint x: 441, startPoint y: 1263, endPoint x: 224, endPoint y: 1259, distance: 216.6
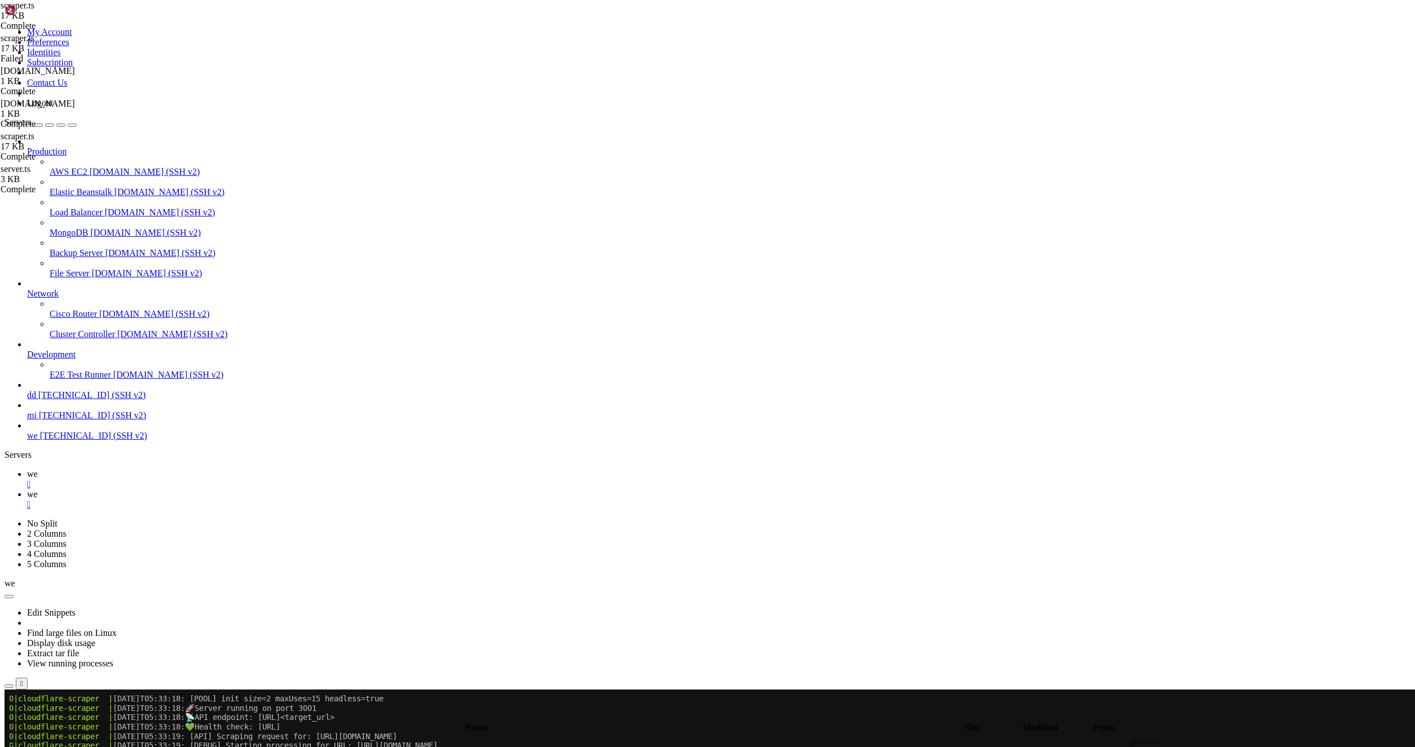
scroll to position [10927, 0]
copy x-row "uv_version_string"
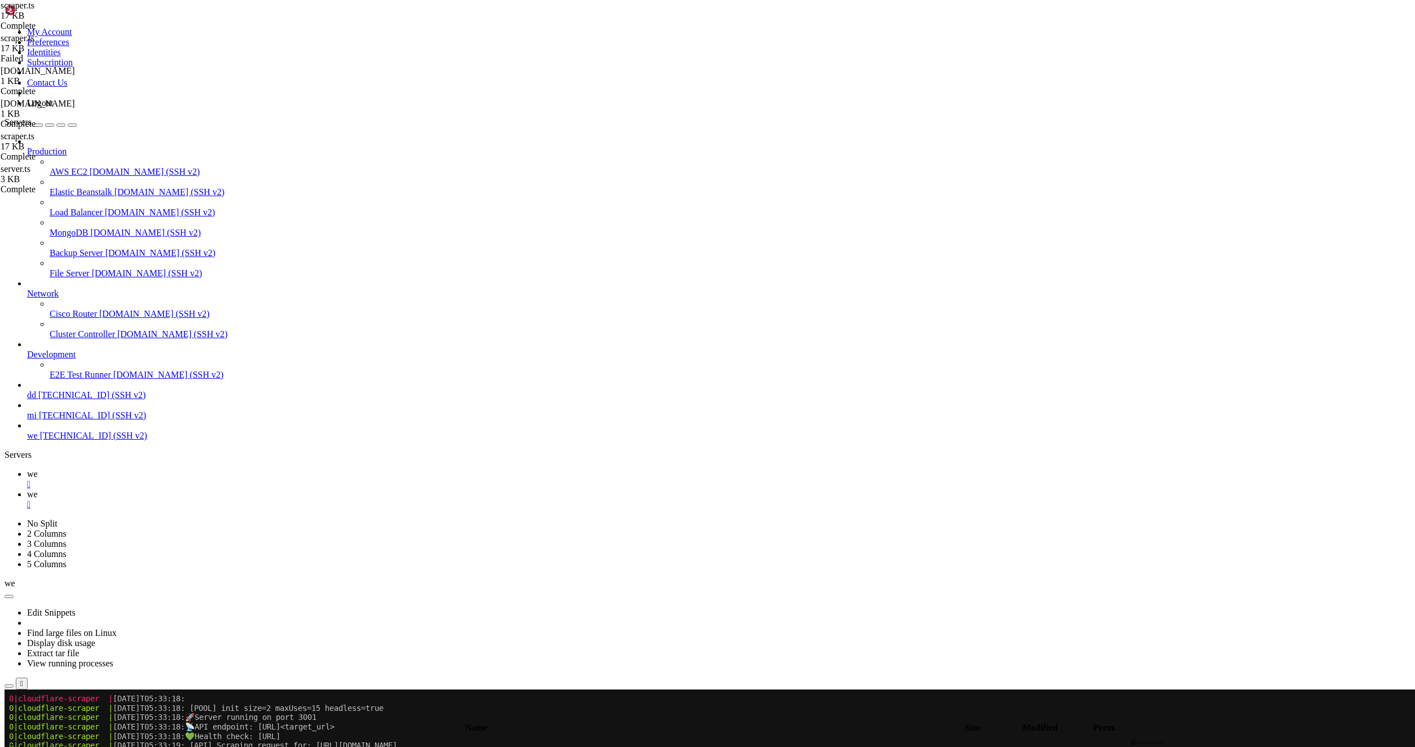
copy x-row "uv_version_string"
